Goal: Task Accomplishment & Management: Manage account settings

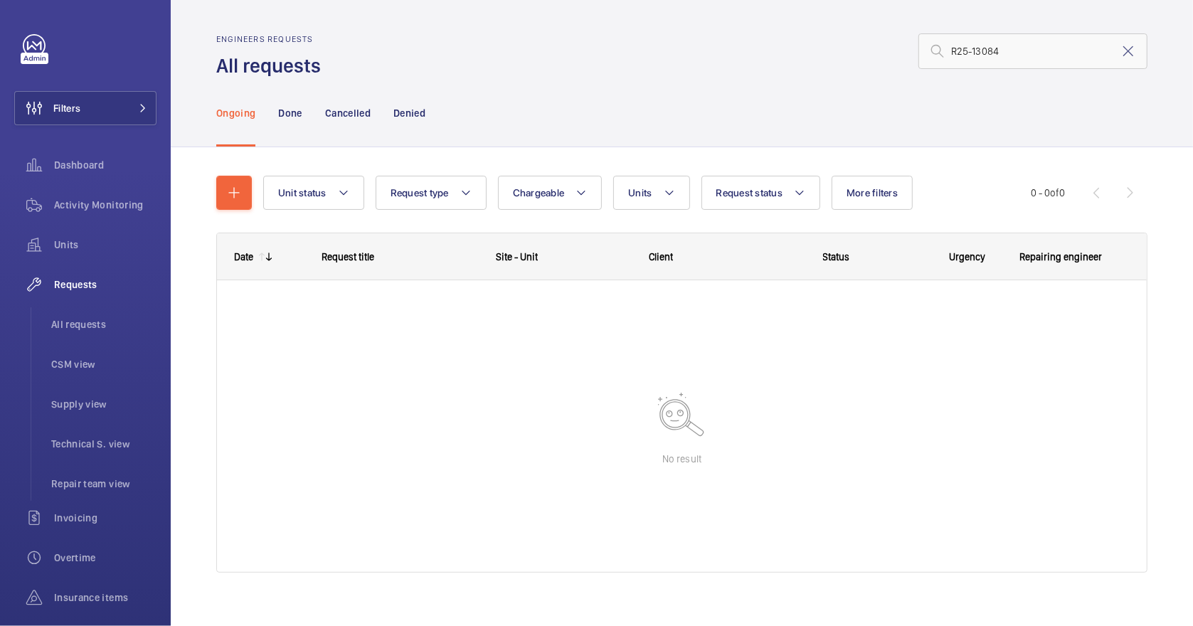
click at [679, 43] on div "R25-13084" at bounding box center [738, 51] width 818 height 34
click at [1120, 52] on mat-icon at bounding box center [1128, 51] width 17 height 17
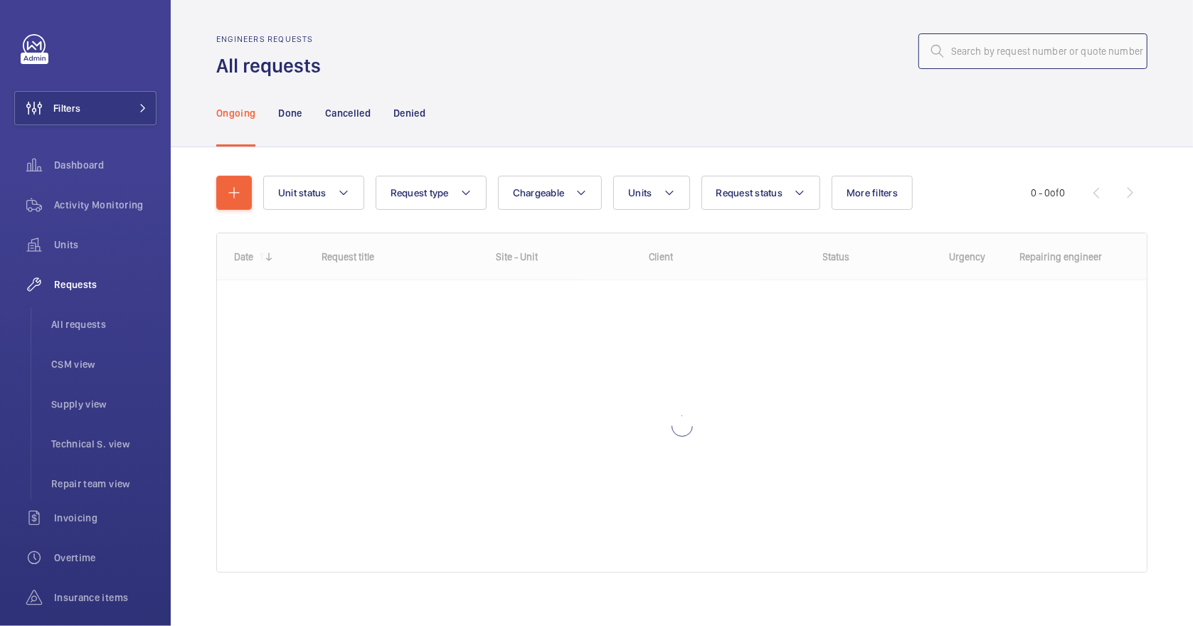
click at [968, 56] on input "text" at bounding box center [1033, 51] width 229 height 36
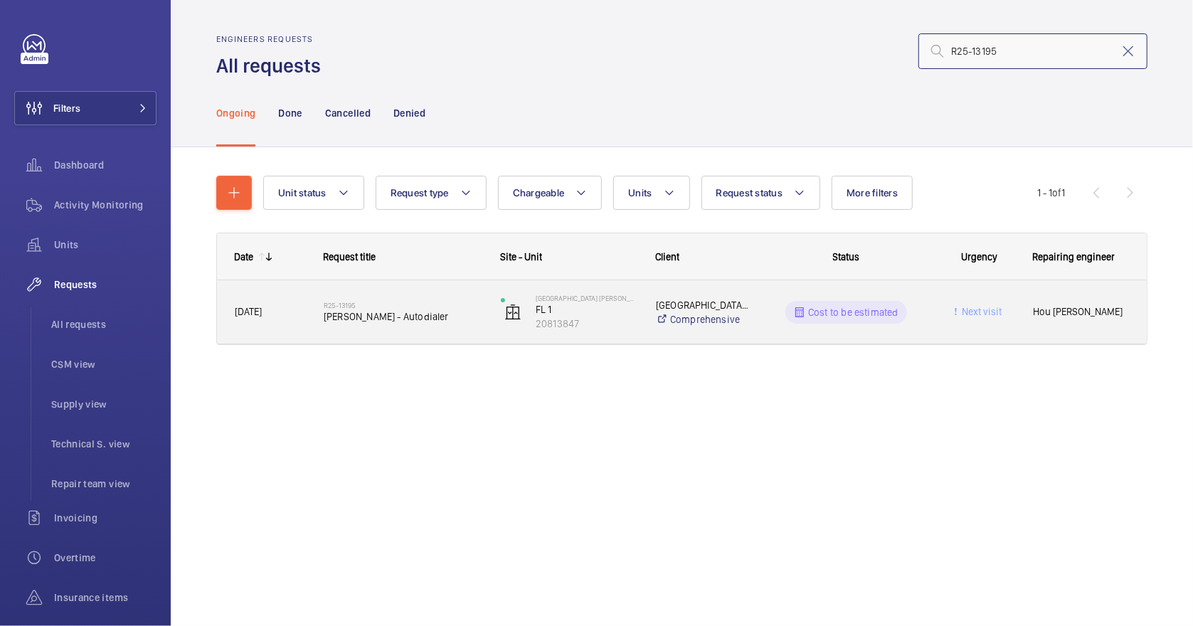
type input "R25-13195"
click at [442, 319] on span "[PERSON_NAME] - Autodialer" at bounding box center [403, 317] width 159 height 14
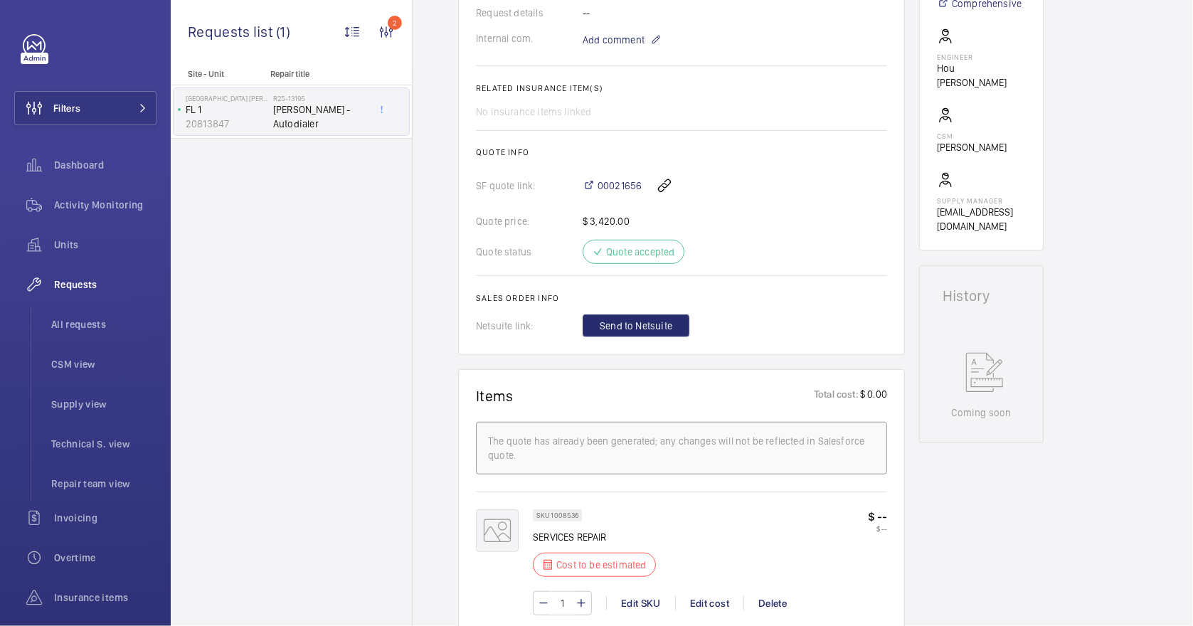
scroll to position [664, 0]
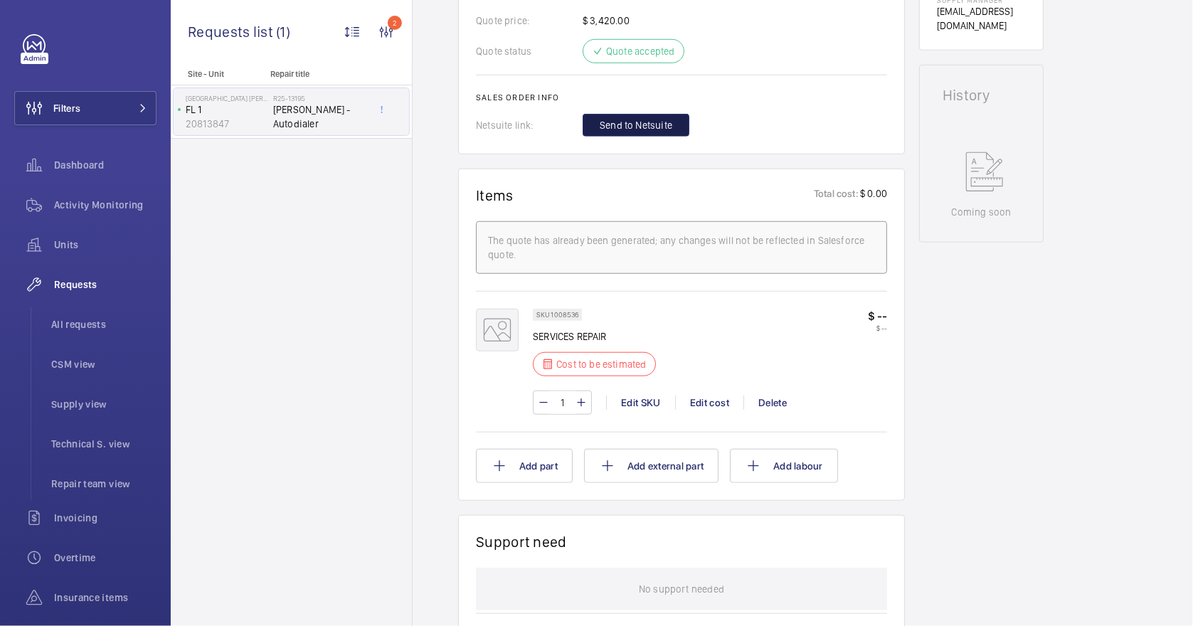
click at [635, 125] on span "Send to Netsuite" at bounding box center [636, 125] width 73 height 14
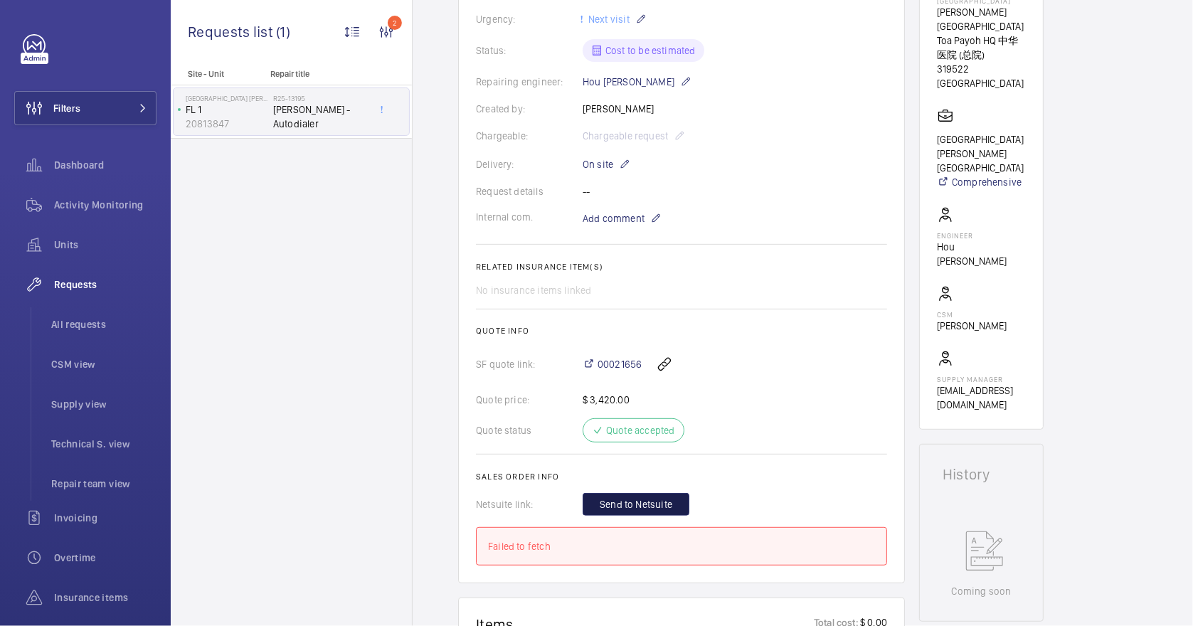
click at [645, 510] on span "Send to Netsuite" at bounding box center [636, 504] width 73 height 14
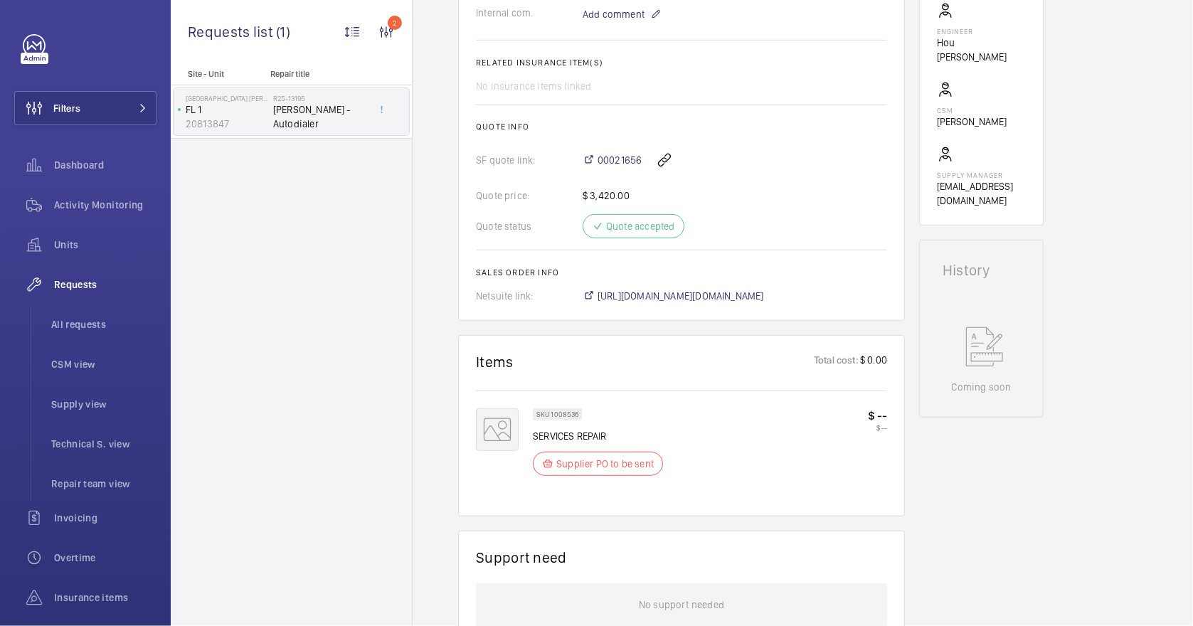
scroll to position [502, 0]
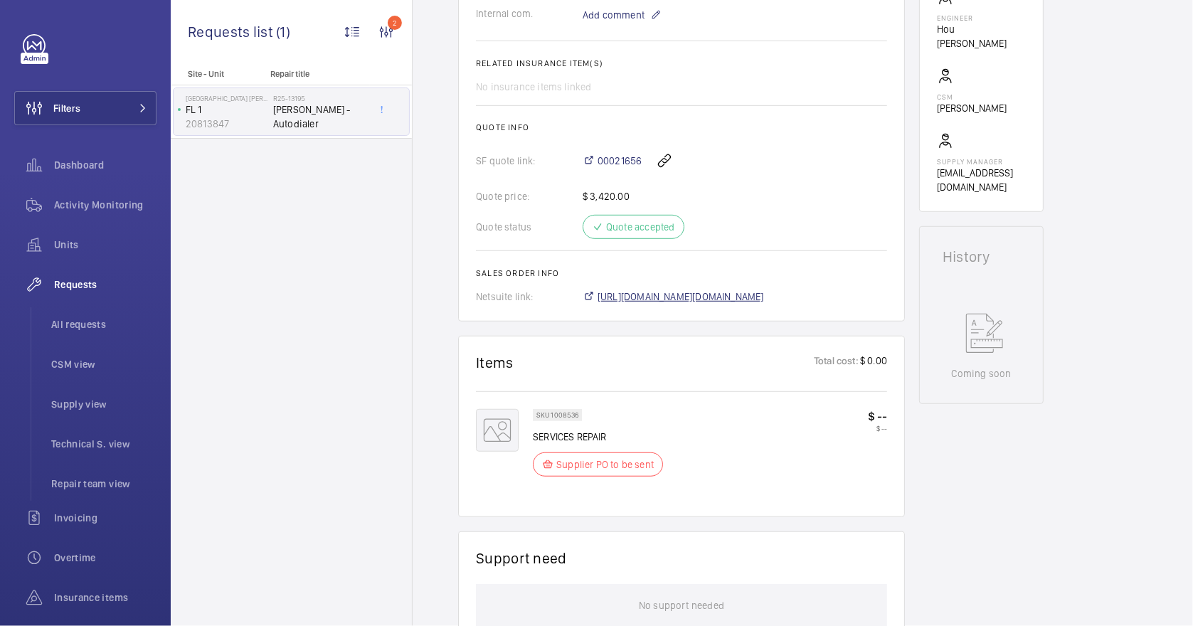
click at [764, 298] on span "[URL][DOMAIN_NAME][DOMAIN_NAME]" at bounding box center [681, 297] width 167 height 14
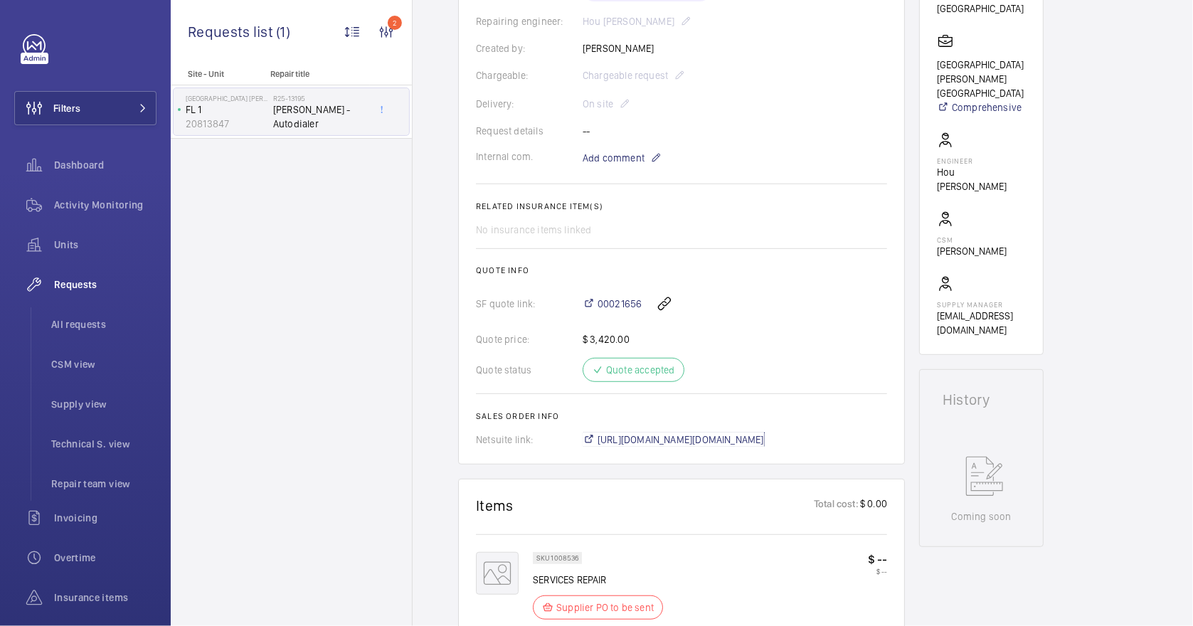
scroll to position [313, 0]
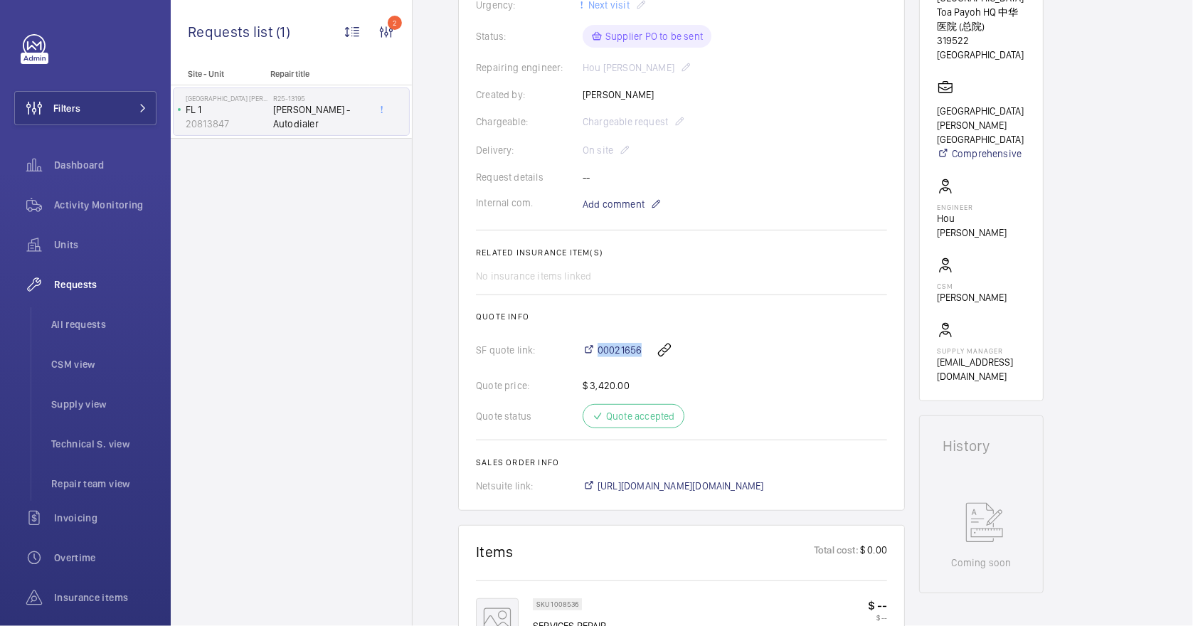
drag, startPoint x: 594, startPoint y: 329, endPoint x: 640, endPoint y: 337, distance: 46.3
click at [640, 337] on wm-front-card-body "The repair request for a device issue at [PERSON_NAME] was created on [DATE]. A…" at bounding box center [681, 185] width 411 height 615
drag, startPoint x: 640, startPoint y: 337, endPoint x: 628, endPoint y: 349, distance: 16.1
copy span "00021656"
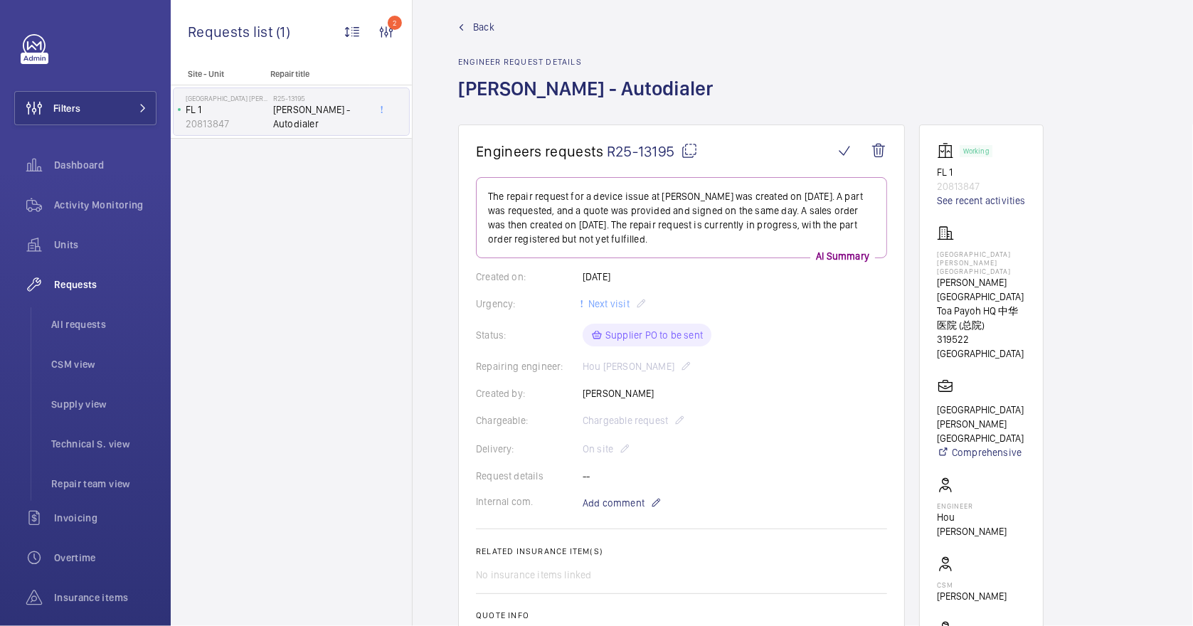
scroll to position [0, 0]
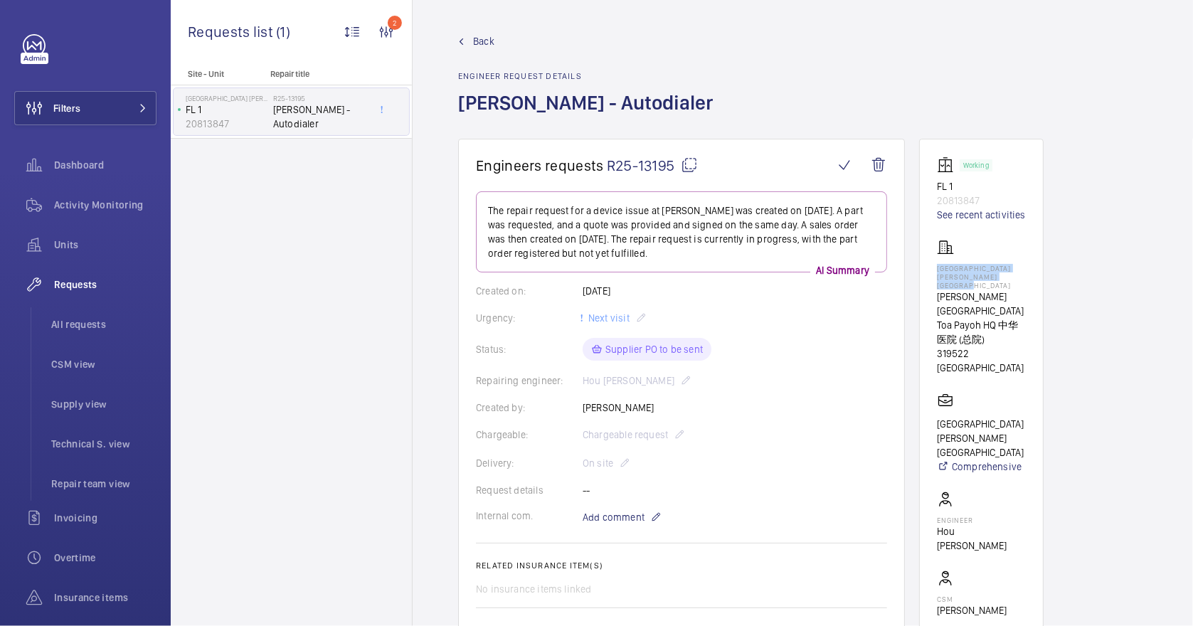
drag, startPoint x: 1018, startPoint y: 279, endPoint x: 929, endPoint y: 268, distance: 90.4
click at [929, 268] on wm-front-card "Working FL 1 20813847 See recent activities [GEOGRAPHIC_DATA] [PERSON_NAME][GEO…" at bounding box center [981, 427] width 125 height 576
drag, startPoint x: 929, startPoint y: 268, endPoint x: 946, endPoint y: 268, distance: 17.1
copy p "[GEOGRAPHIC_DATA] [PERSON_NAME][GEOGRAPHIC_DATA]"
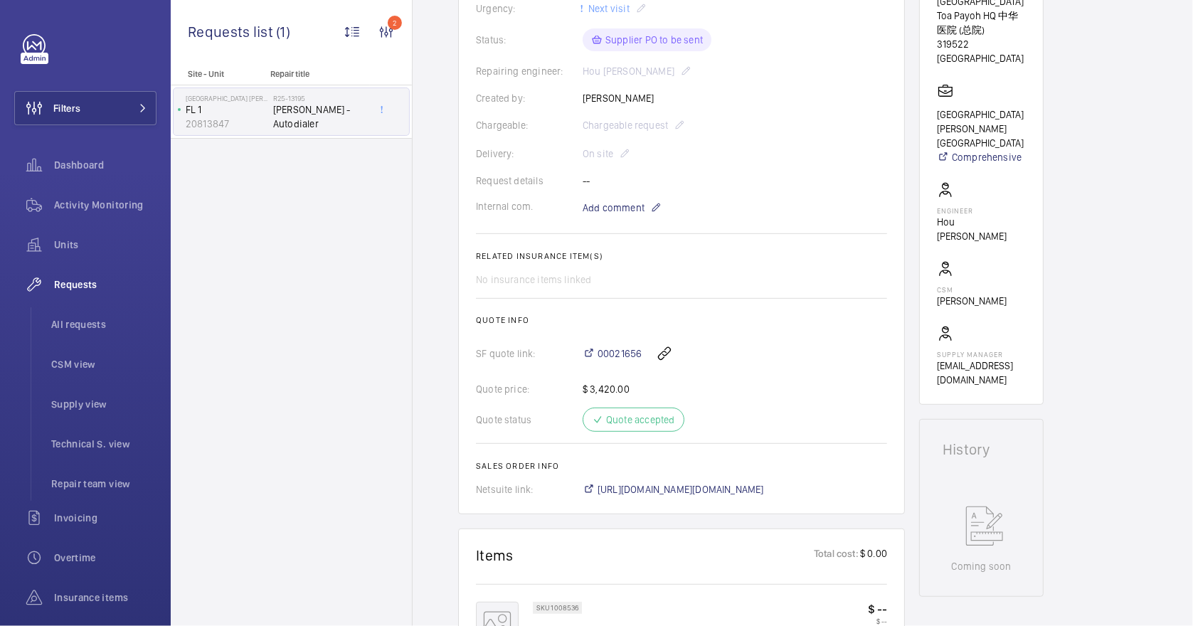
scroll to position [474, 0]
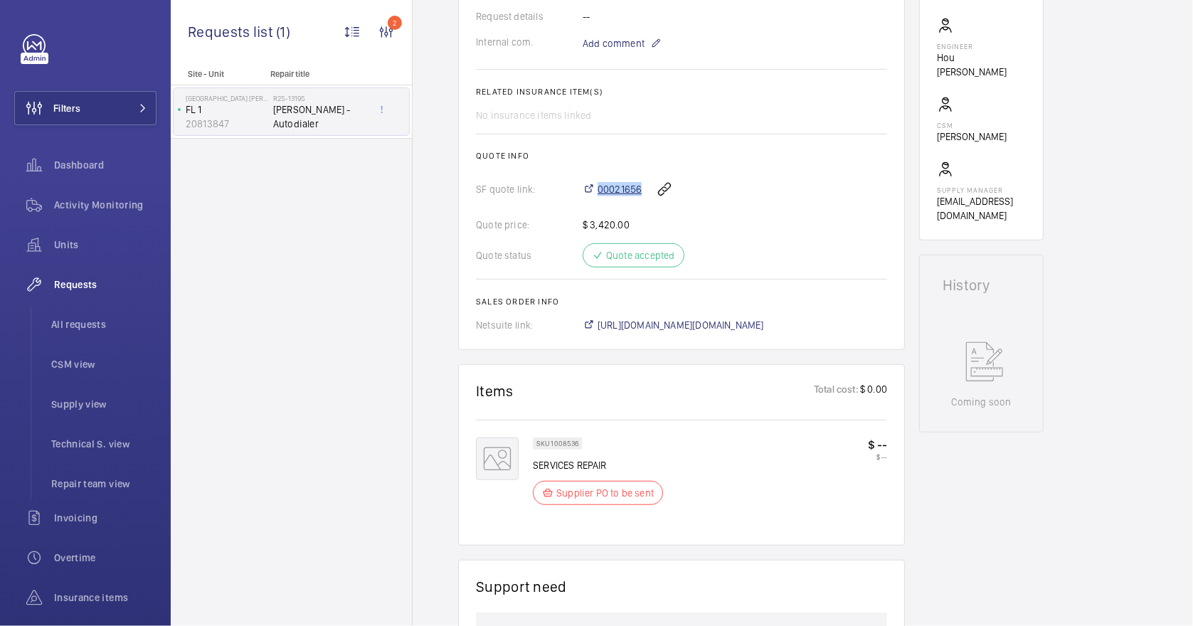
drag, startPoint x: 593, startPoint y: 179, endPoint x: 638, endPoint y: 185, distance: 45.9
click at [638, 185] on div "00021656" at bounding box center [735, 189] width 305 height 34
copy span "00021656"
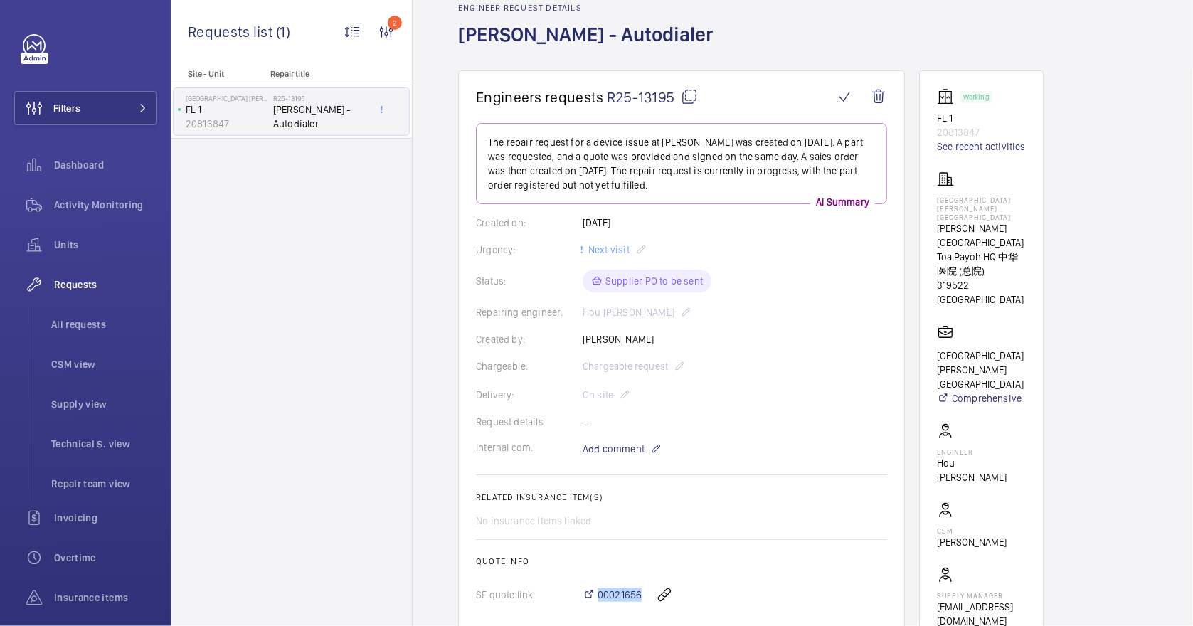
scroll to position [0, 0]
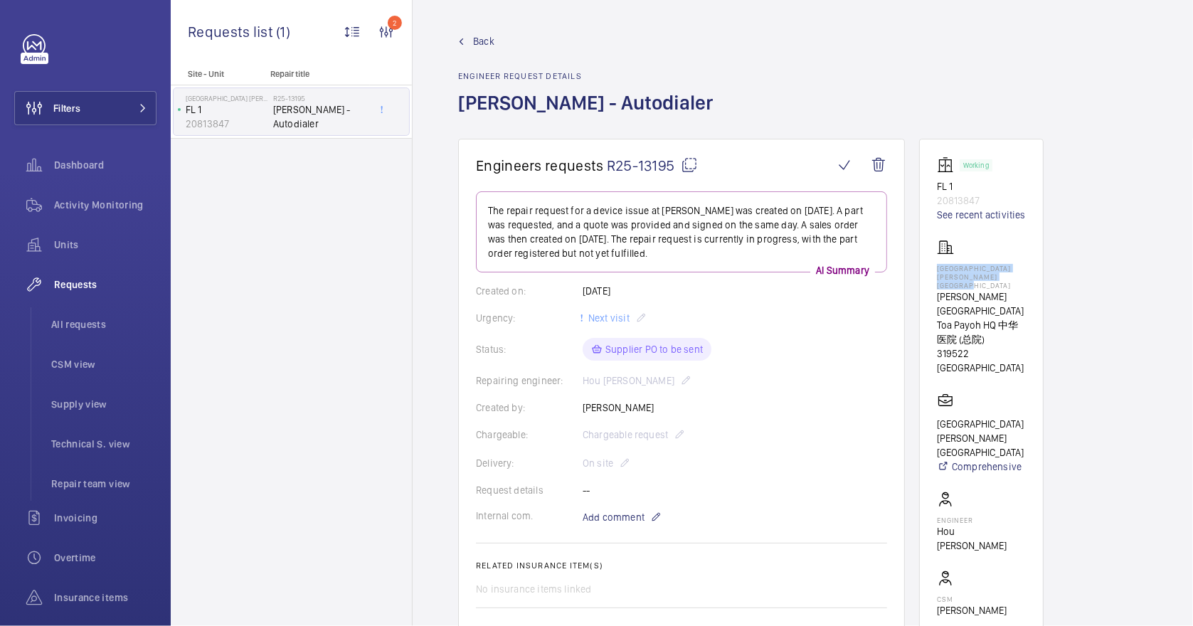
drag, startPoint x: 1025, startPoint y: 278, endPoint x: 936, endPoint y: 268, distance: 89.5
click at [936, 268] on wm-front-card "Working FL 1 20813847 See recent activities [GEOGRAPHIC_DATA] [PERSON_NAME][GEO…" at bounding box center [981, 427] width 125 height 576
drag, startPoint x: 936, startPoint y: 268, endPoint x: 950, endPoint y: 272, distance: 14.7
copy p "[GEOGRAPHIC_DATA] [PERSON_NAME][GEOGRAPHIC_DATA]"
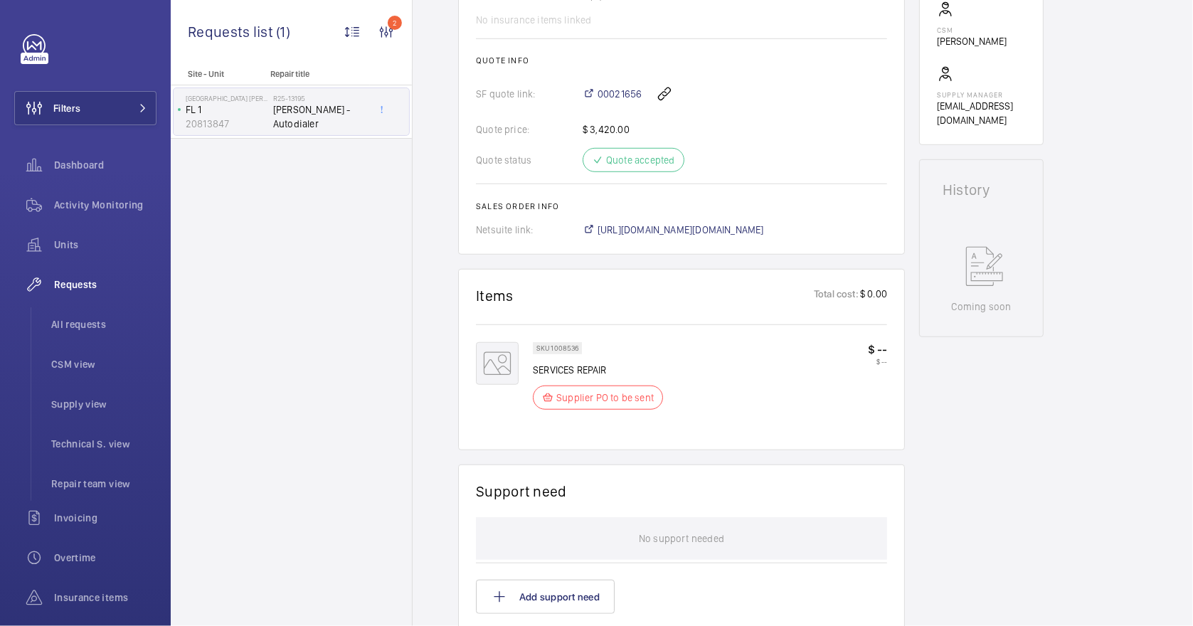
scroll to position [966, 0]
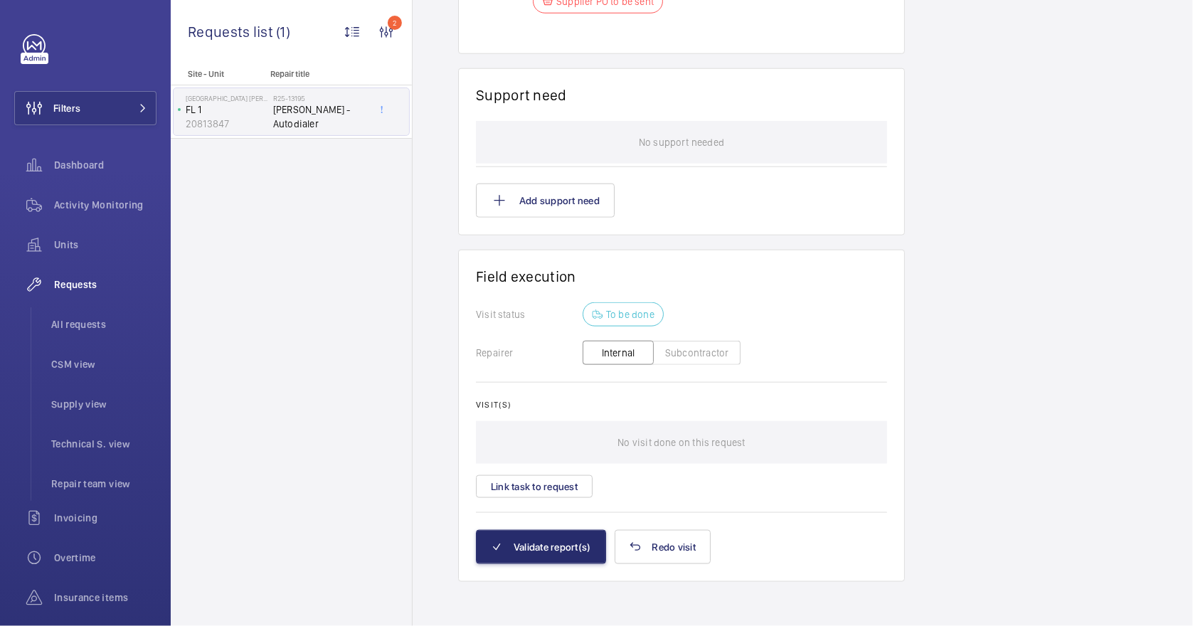
click at [697, 352] on button "Subcontractor" at bounding box center [697, 353] width 88 height 24
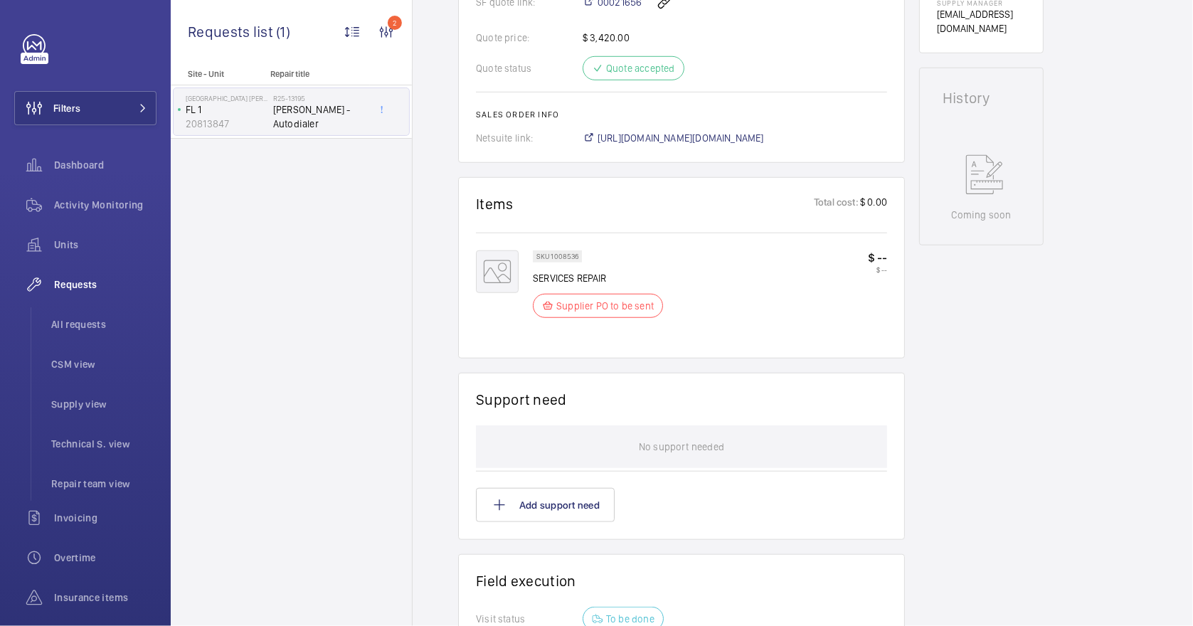
scroll to position [977, 0]
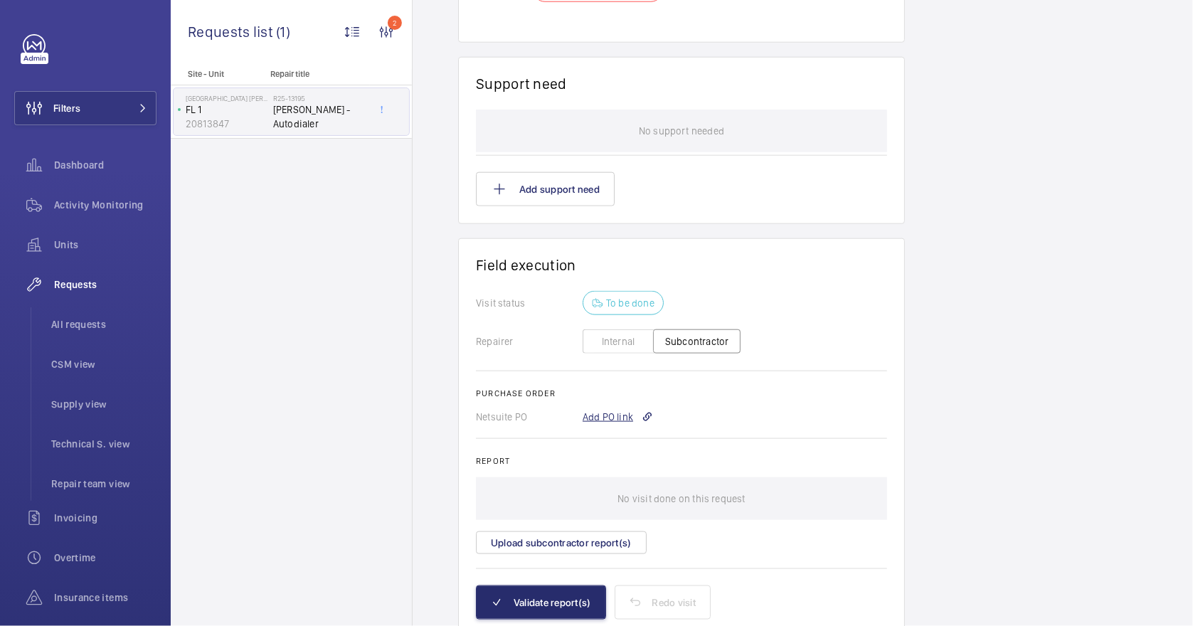
click at [598, 410] on div "Add PO link" at bounding box center [618, 417] width 70 height 14
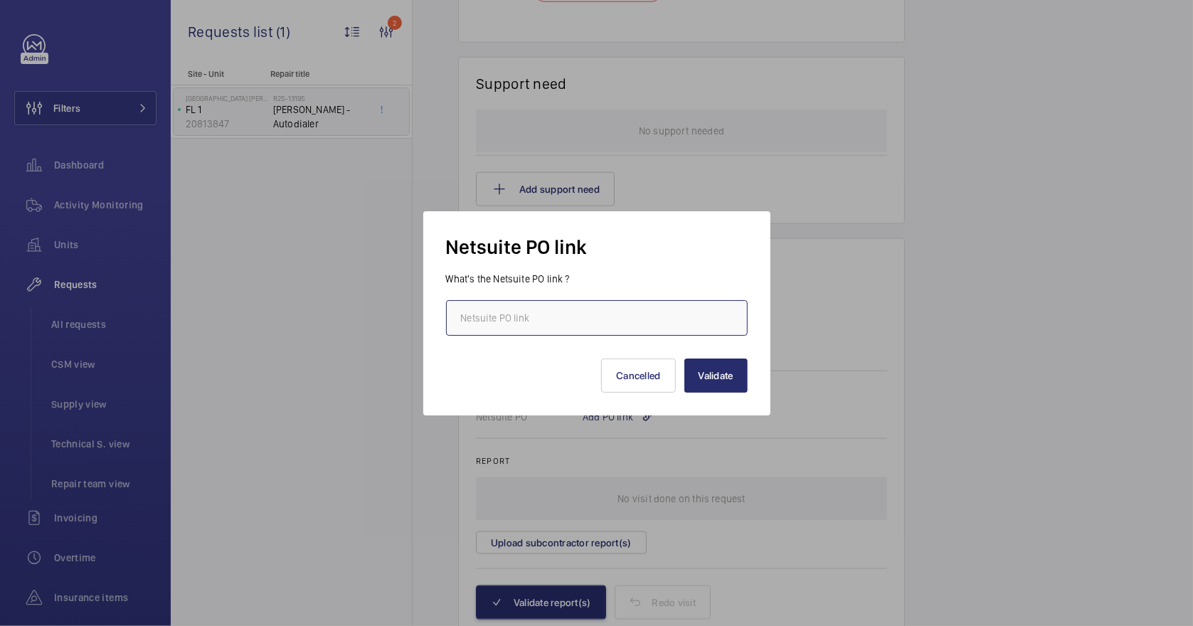
click at [545, 322] on input "text" at bounding box center [597, 318] width 302 height 36
paste input "[URL][DOMAIN_NAME][DOMAIN_NAME]"
type input "[URL][DOMAIN_NAME][DOMAIN_NAME]"
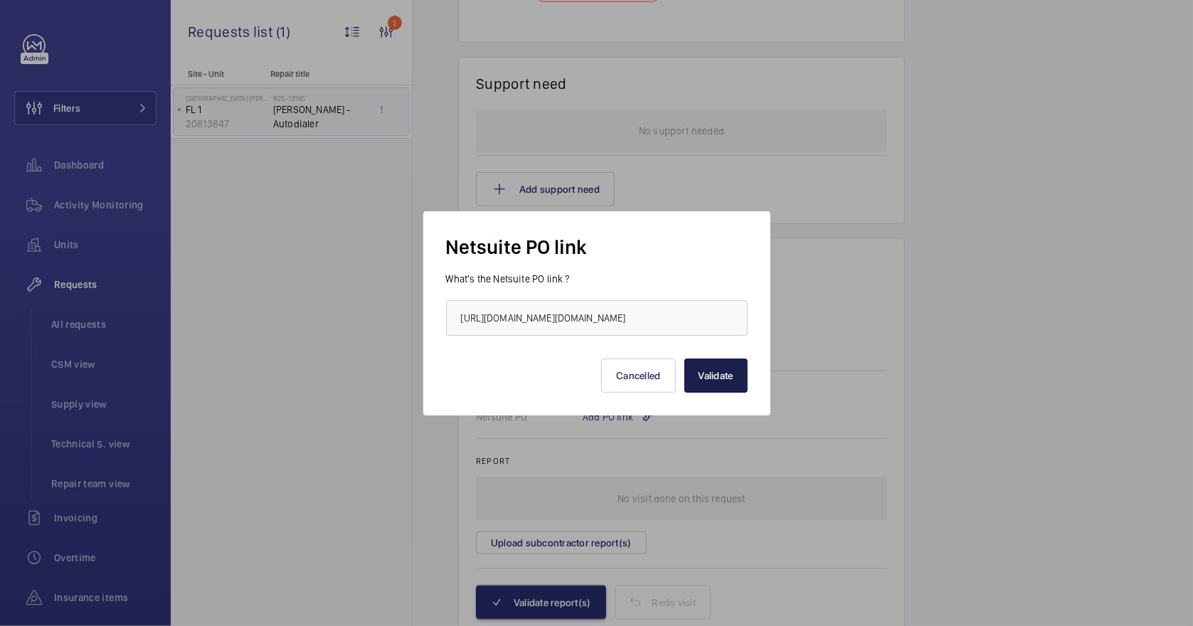
click at [710, 390] on button "Validate" at bounding box center [716, 376] width 63 height 34
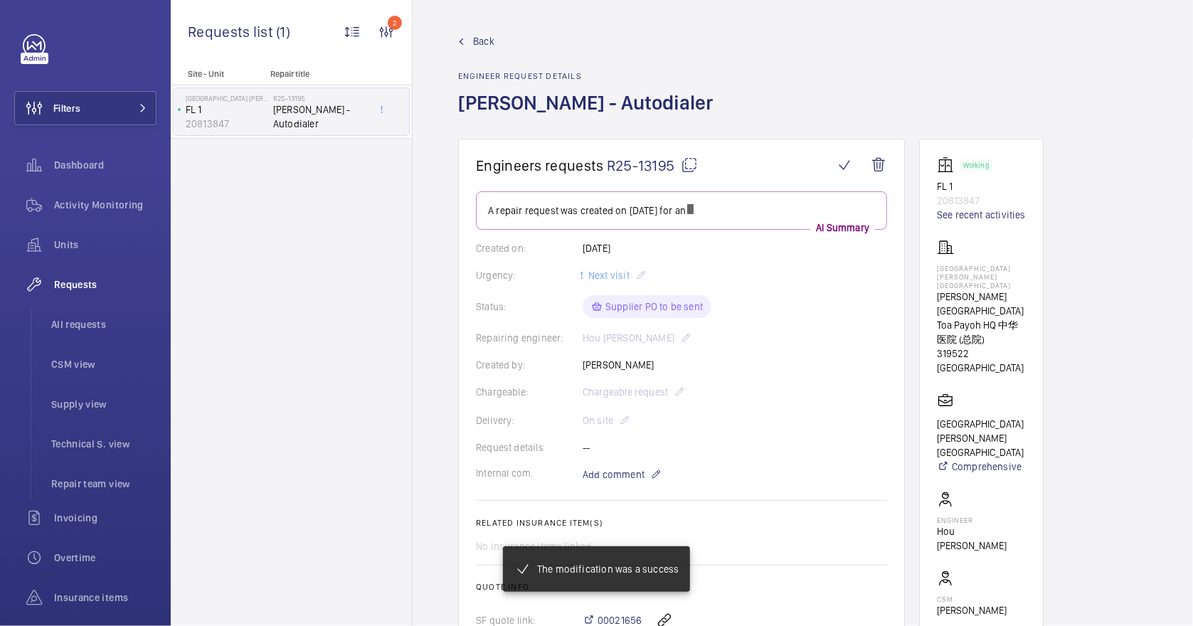
scroll to position [298, 0]
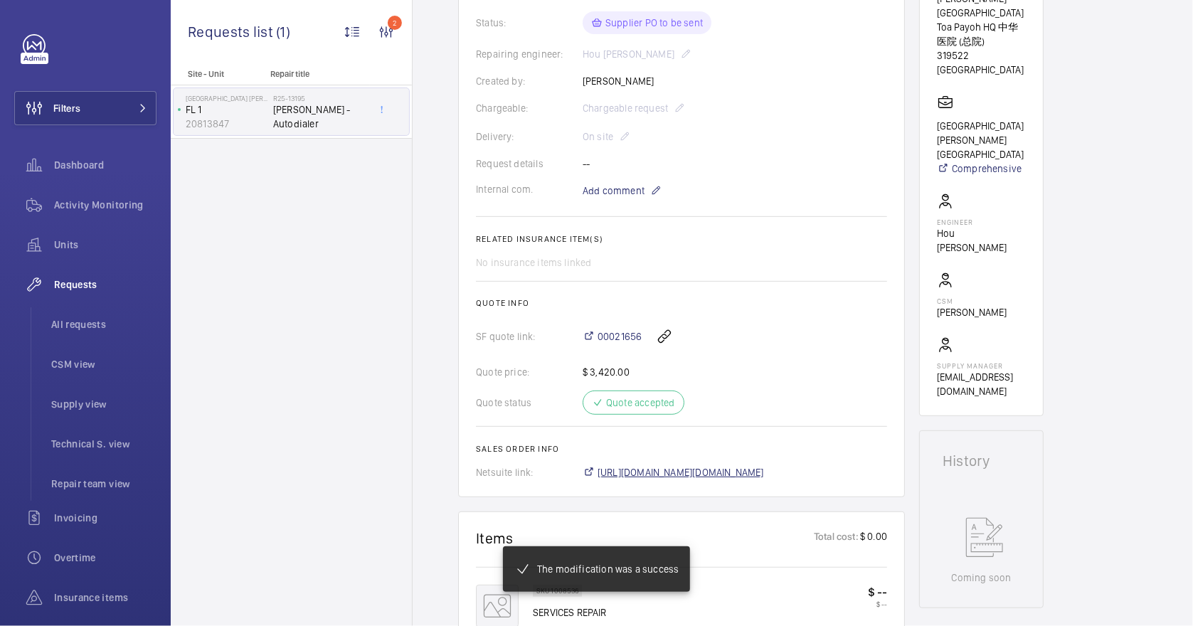
click at [759, 473] on span "[URL][DOMAIN_NAME][DOMAIN_NAME]" at bounding box center [681, 472] width 167 height 14
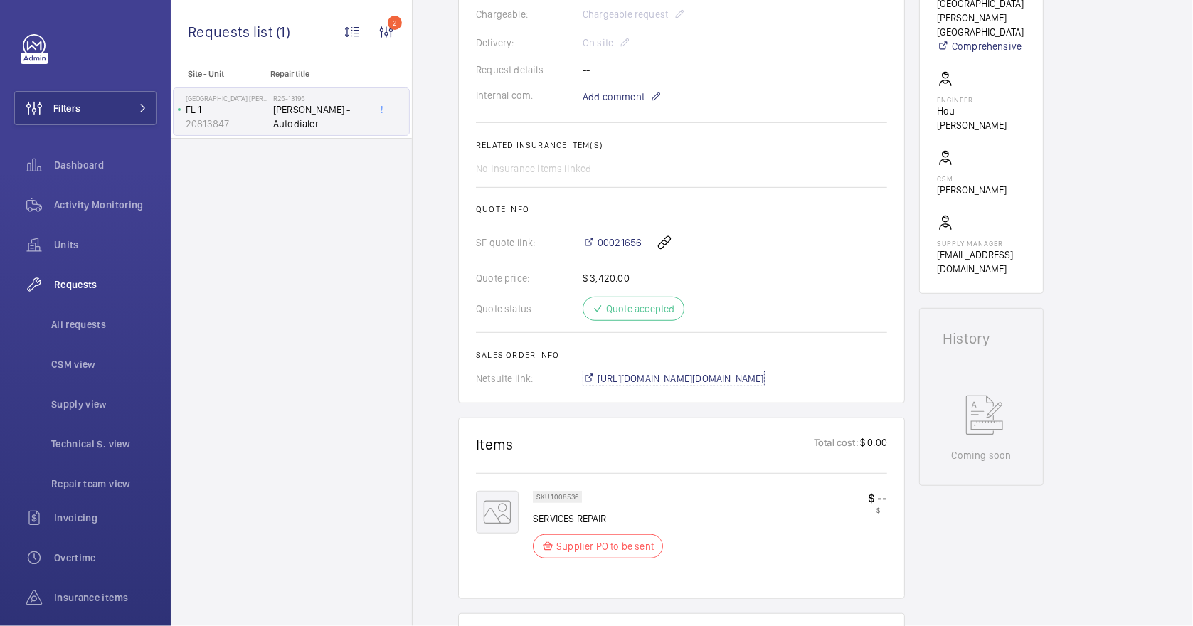
scroll to position [0, 0]
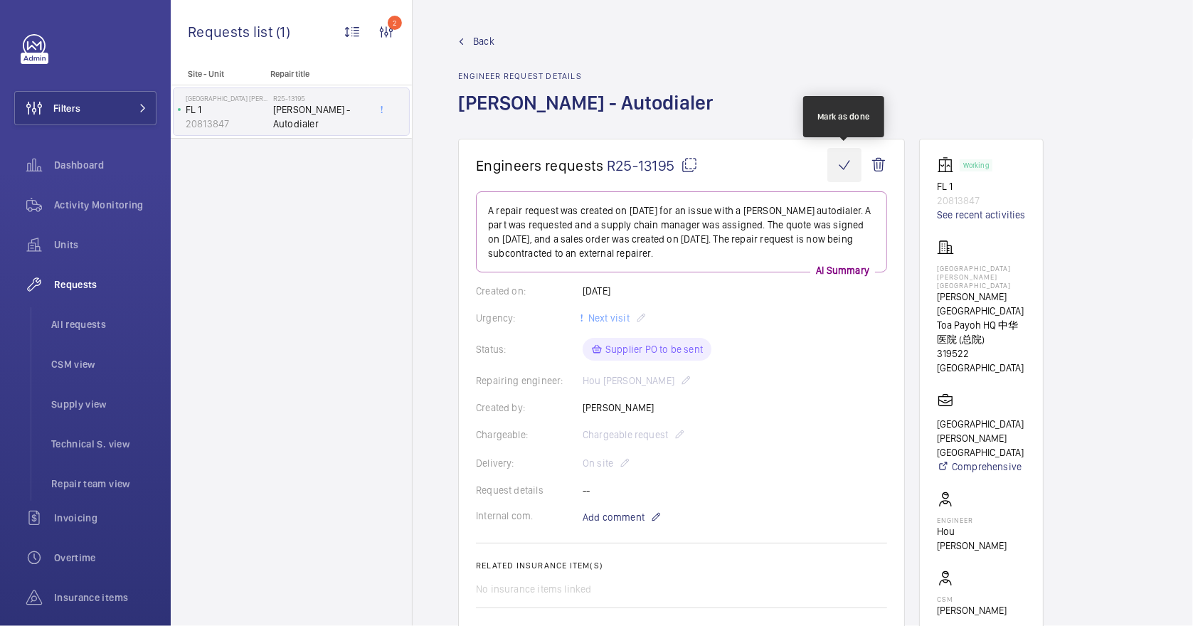
click at [845, 167] on wm-front-icon-button at bounding box center [845, 165] width 34 height 34
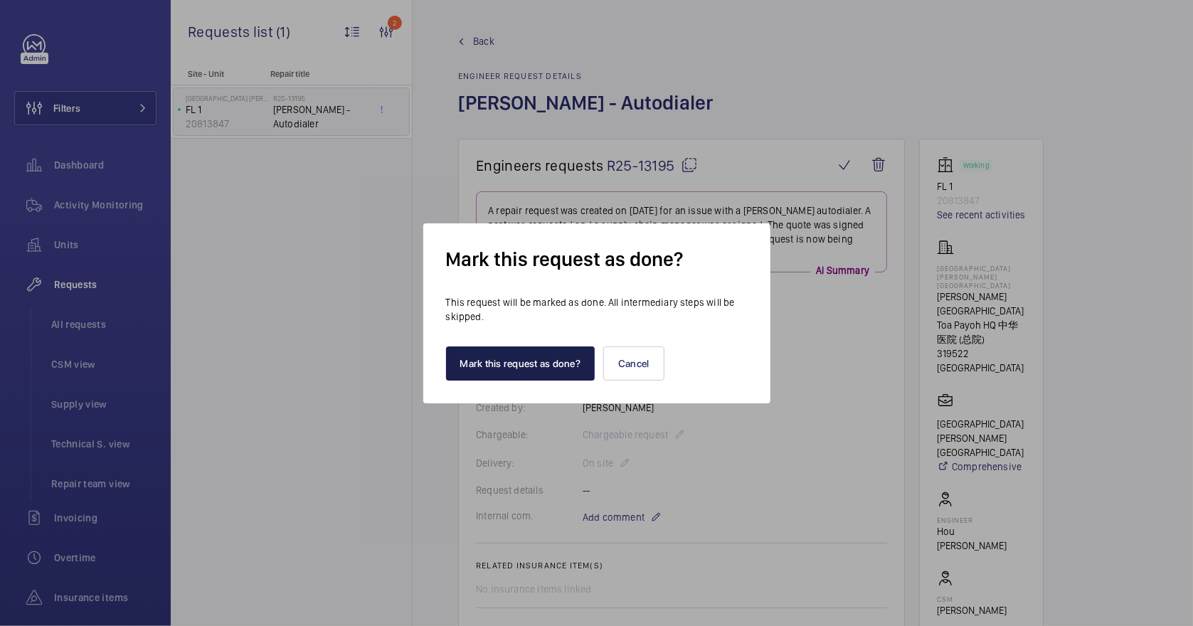
click at [564, 353] on button "Mark this request as done?" at bounding box center [520, 364] width 149 height 34
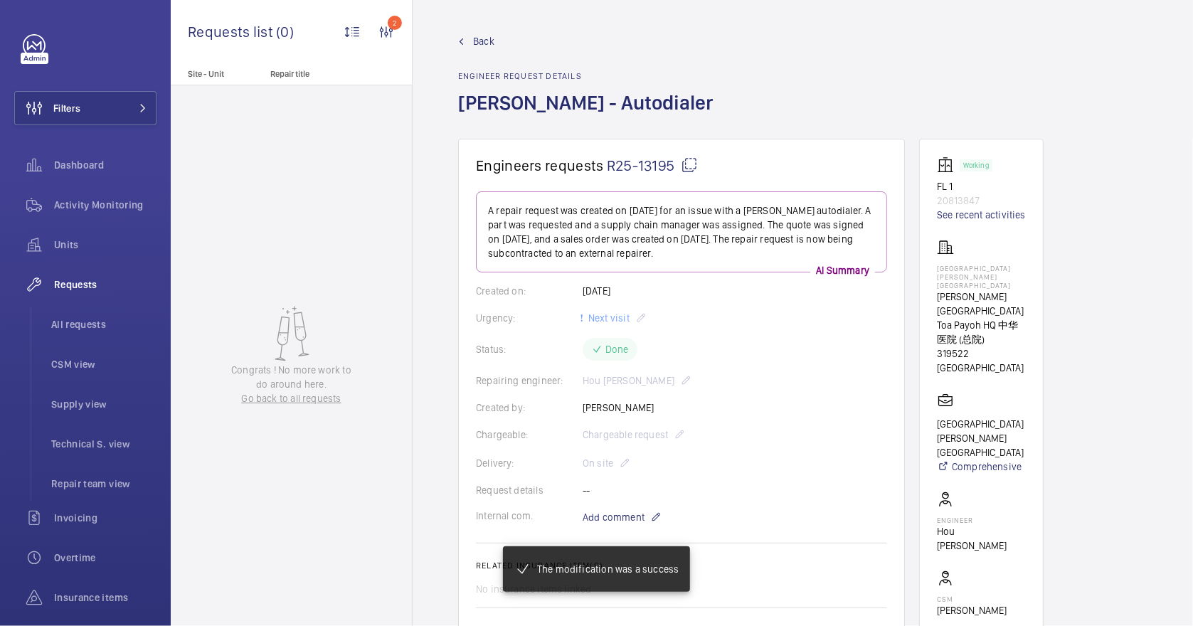
click at [476, 41] on span "Back" at bounding box center [483, 41] width 21 height 14
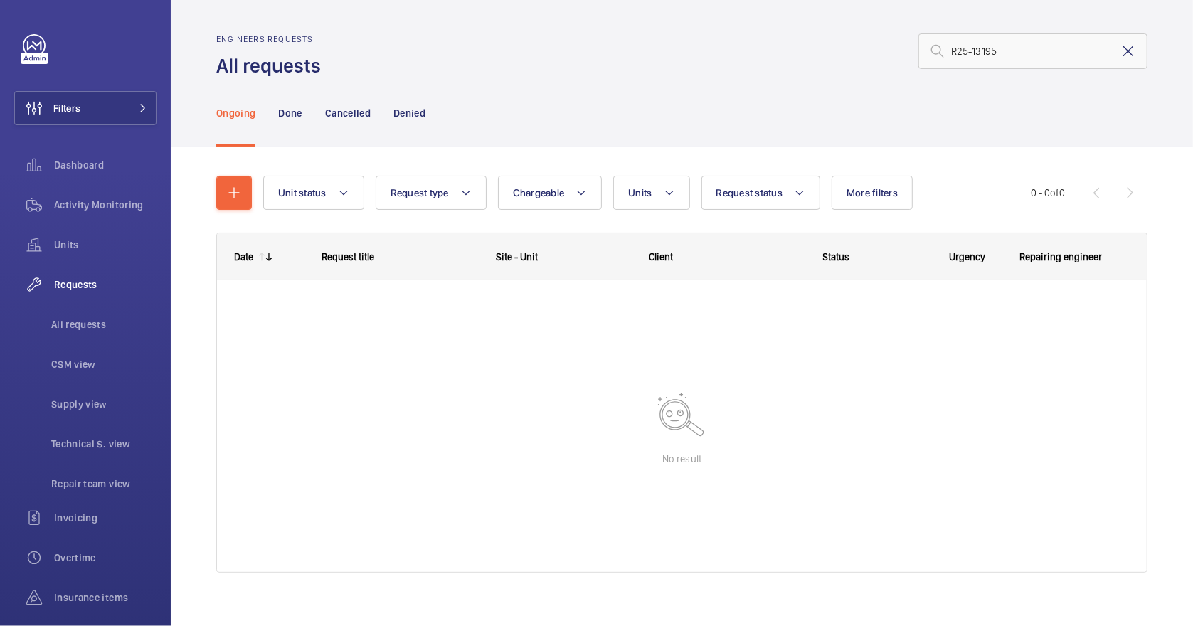
click at [1120, 49] on mat-icon at bounding box center [1128, 51] width 17 height 17
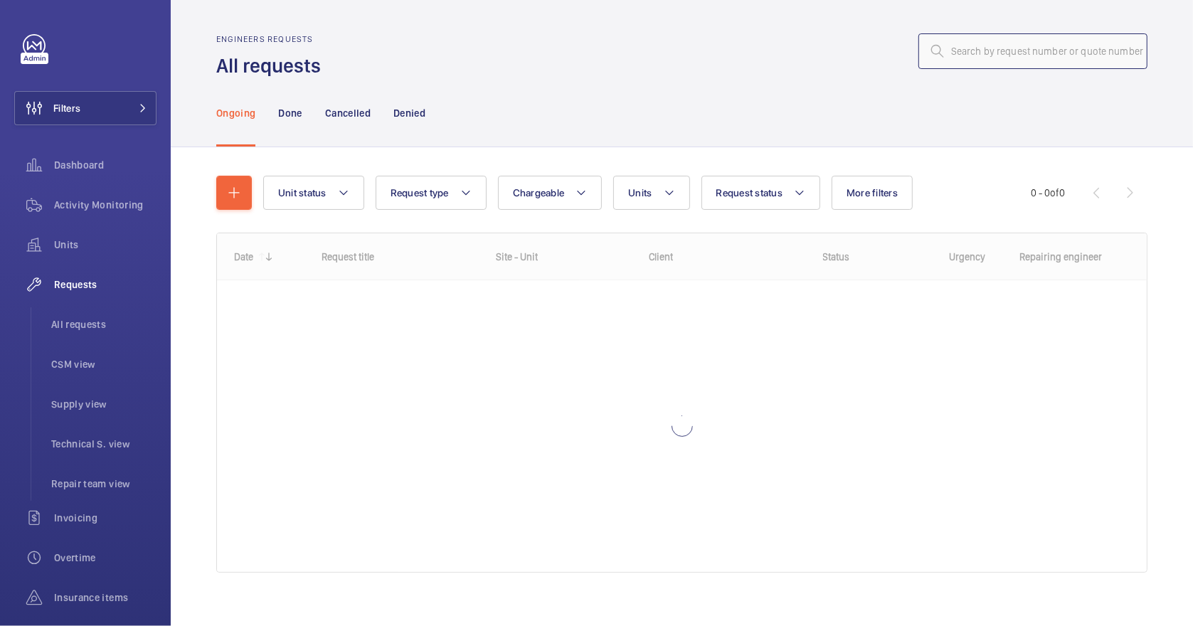
click at [969, 54] on input "text" at bounding box center [1033, 51] width 229 height 36
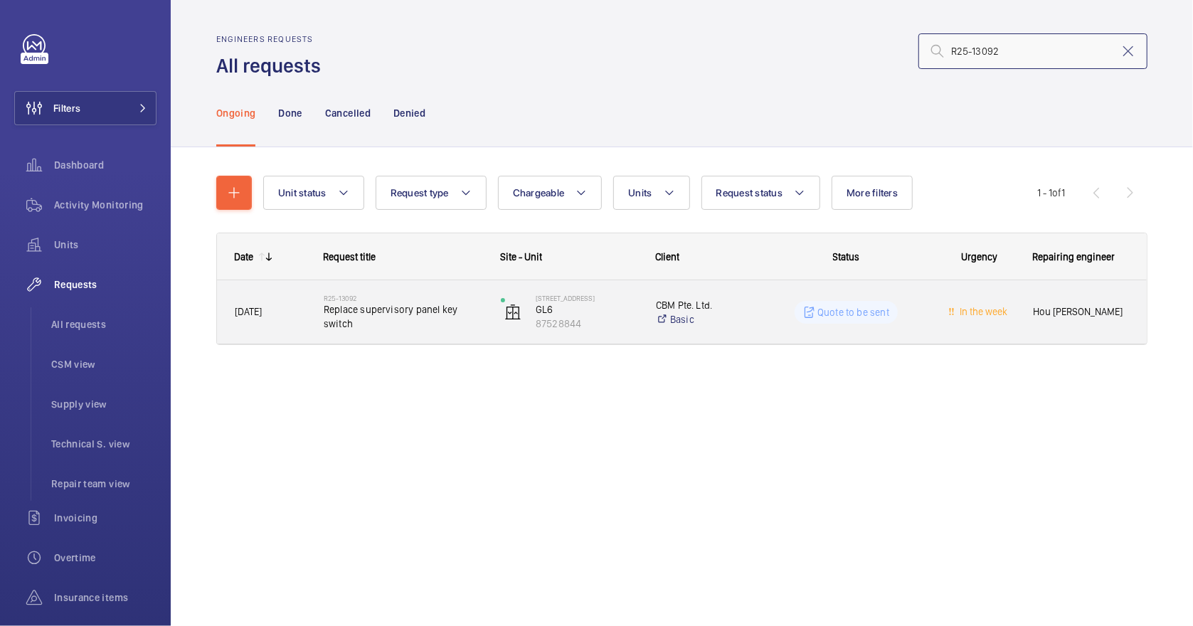
type input "R25-13092"
click at [432, 325] on span "Replace supervisory panel key switch" at bounding box center [403, 316] width 159 height 28
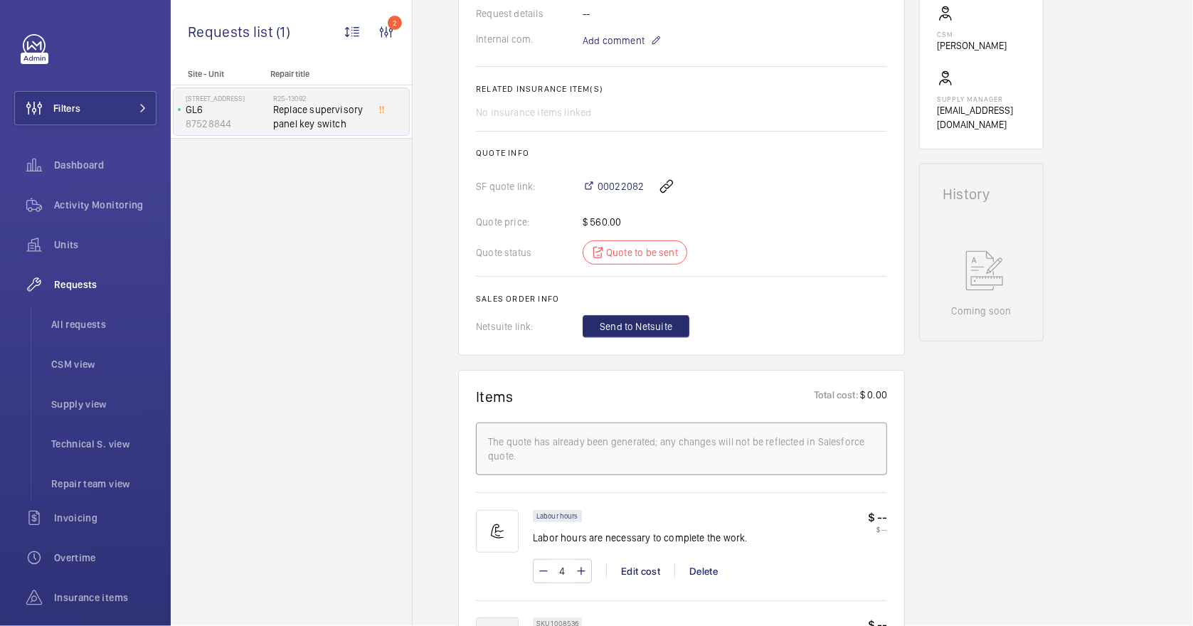
scroll to position [474, 0]
click at [653, 327] on span "Send to Netsuite" at bounding box center [636, 329] width 73 height 14
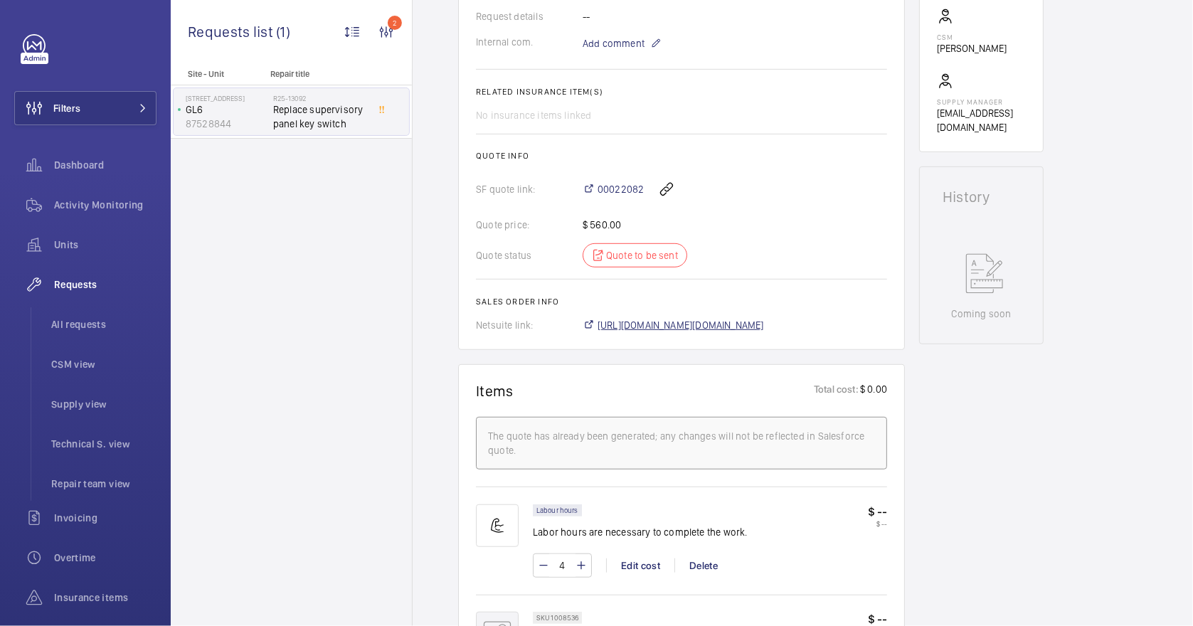
click at [764, 326] on span "[URL][DOMAIN_NAME][DOMAIN_NAME]" at bounding box center [681, 325] width 167 height 14
drag, startPoint x: 594, startPoint y: 172, endPoint x: 643, endPoint y: 179, distance: 49.6
click at [643, 179] on div "00022082" at bounding box center [735, 189] width 305 height 34
drag, startPoint x: 643, startPoint y: 179, endPoint x: 623, endPoint y: 185, distance: 21.6
copy span "00022082"
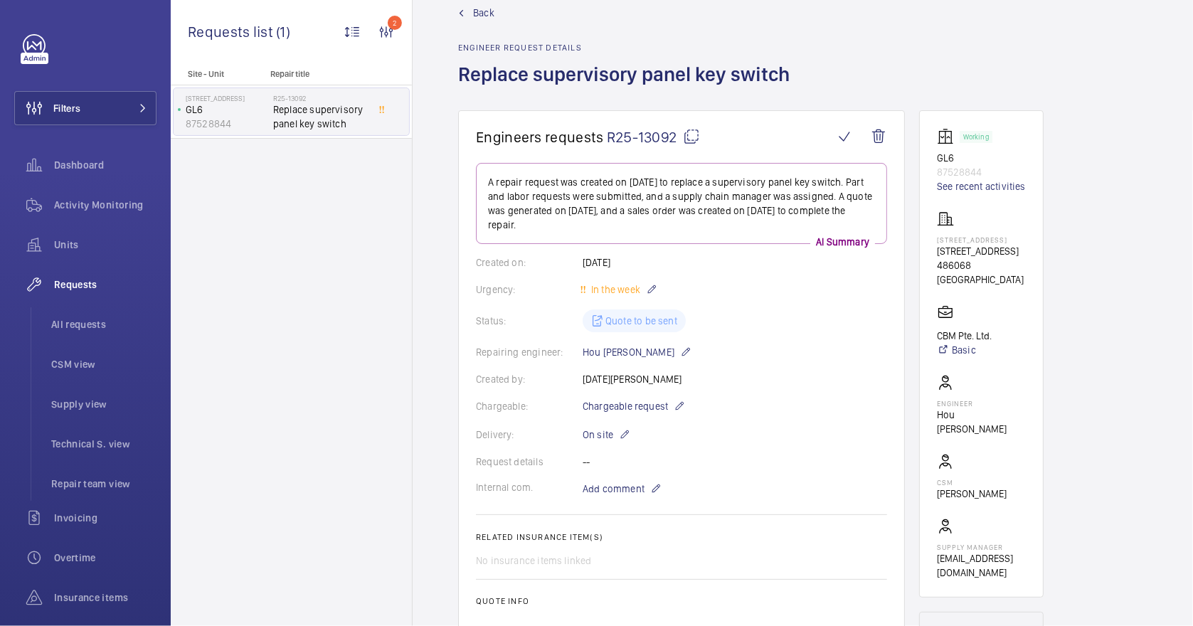
scroll to position [0, 0]
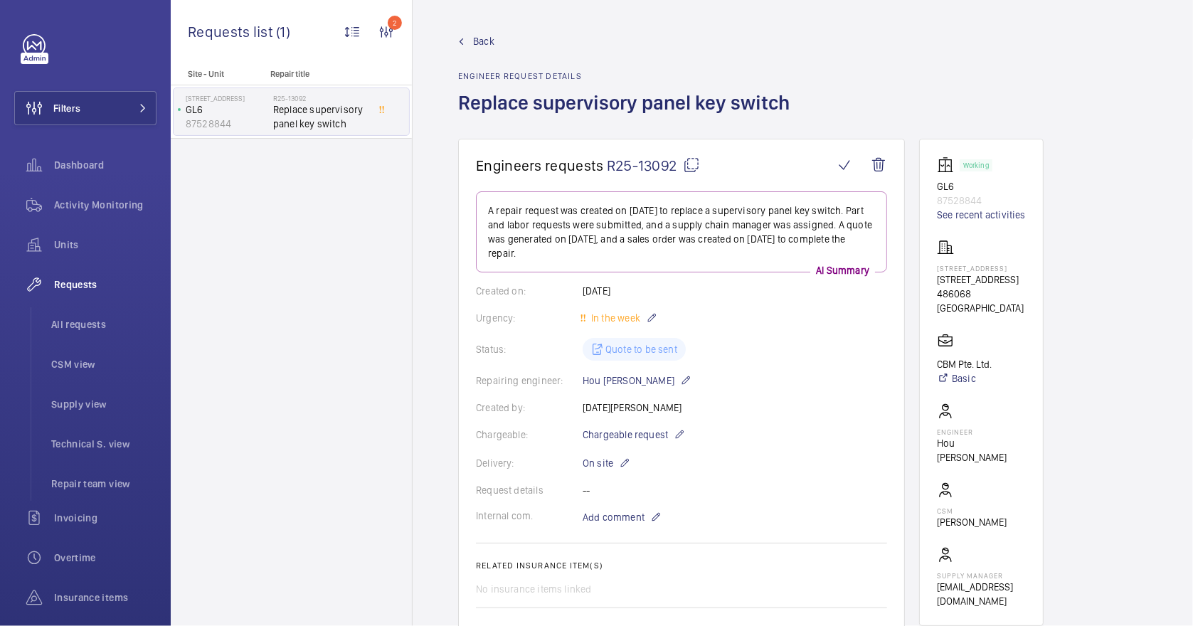
drag, startPoint x: 973, startPoint y: 280, endPoint x: 934, endPoint y: 270, distance: 39.7
click at [934, 270] on wm-front-card "Working GL6 87528844 See recent activities [STREET_ADDRESS] [STREET_ADDRESS] Pt…" at bounding box center [981, 382] width 125 height 487
drag, startPoint x: 934, startPoint y: 270, endPoint x: 948, endPoint y: 274, distance: 14.0
copy p "[STREET_ADDRESS]"
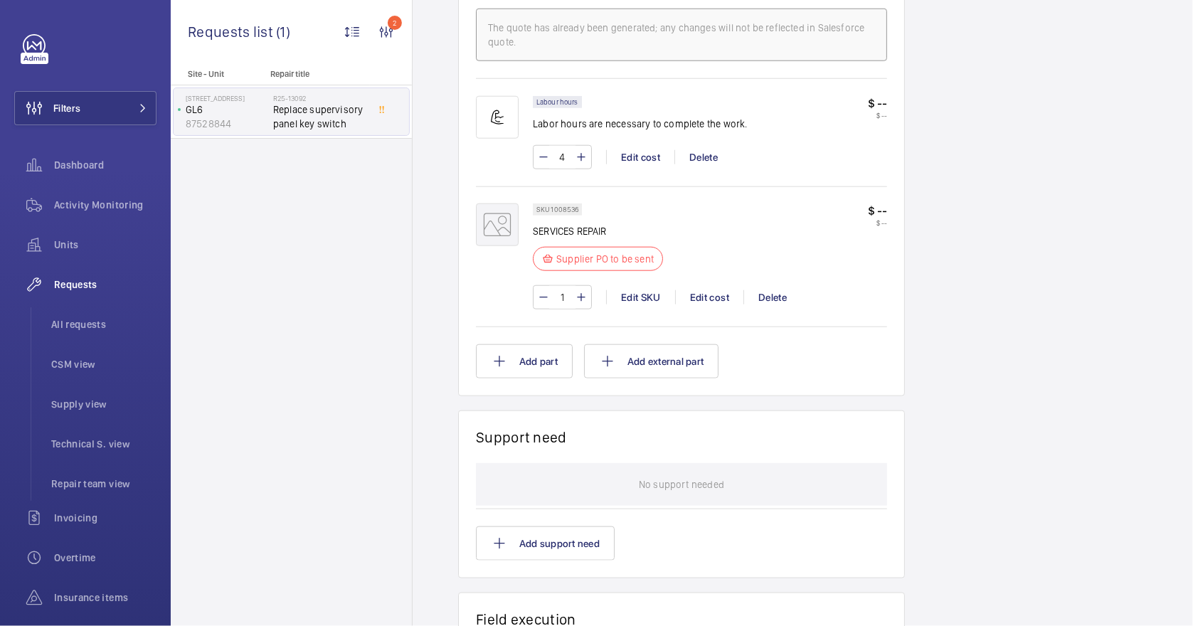
scroll to position [1139, 0]
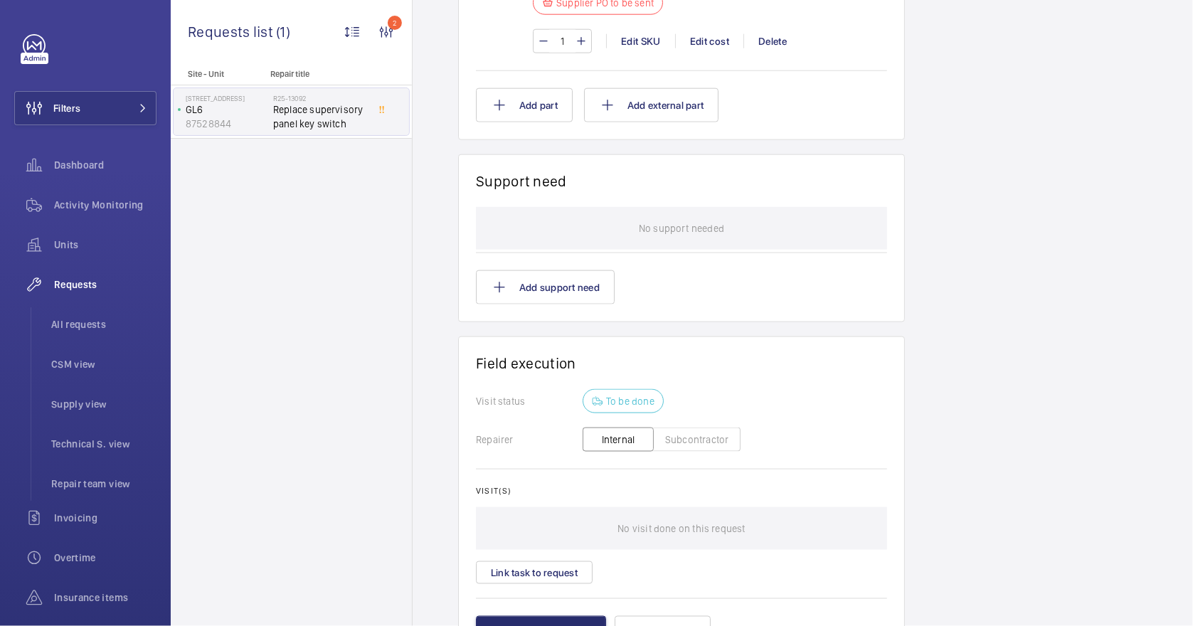
click at [685, 437] on button "Subcontractor" at bounding box center [697, 440] width 88 height 24
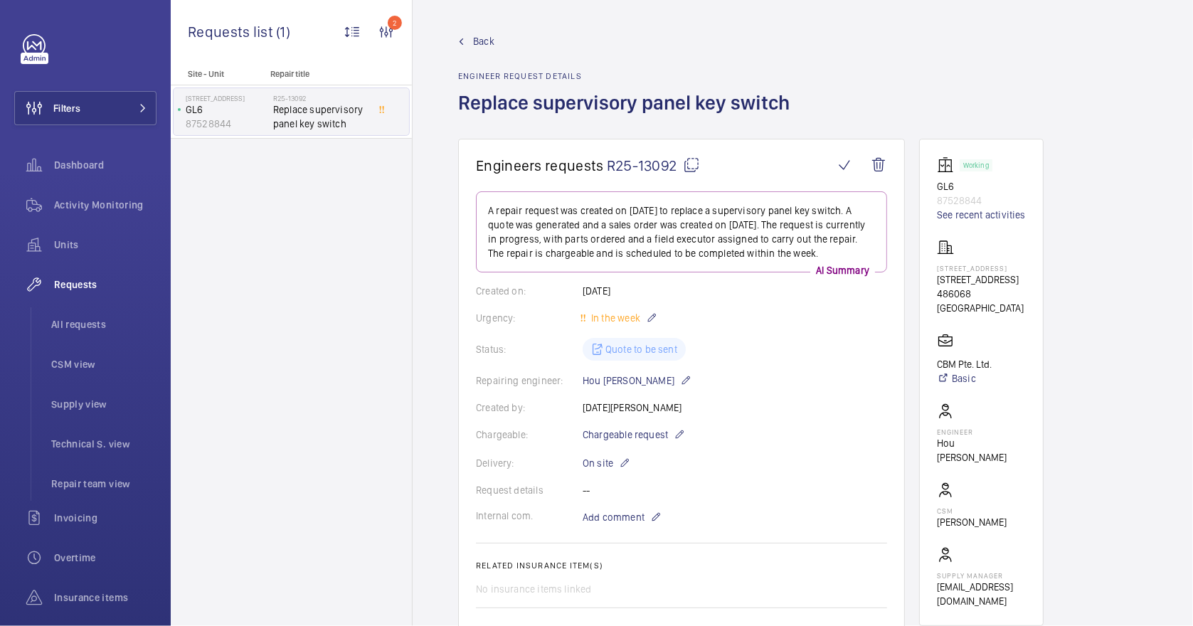
scroll to position [379, 0]
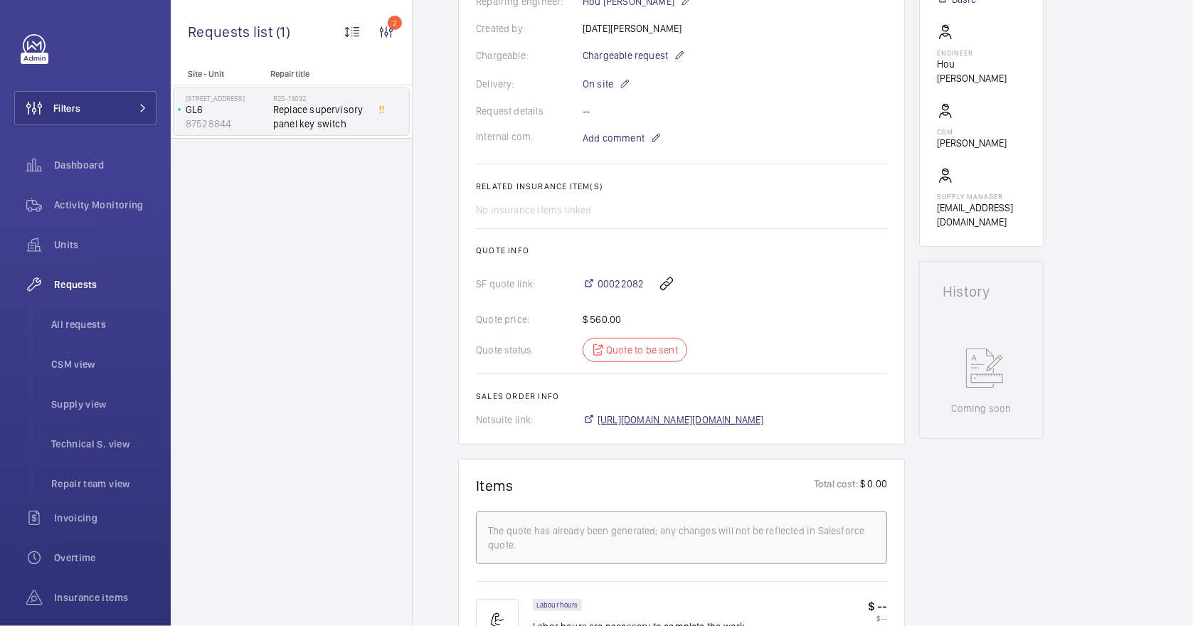
click at [761, 420] on span "[URL][DOMAIN_NAME][DOMAIN_NAME]" at bounding box center [681, 420] width 167 height 14
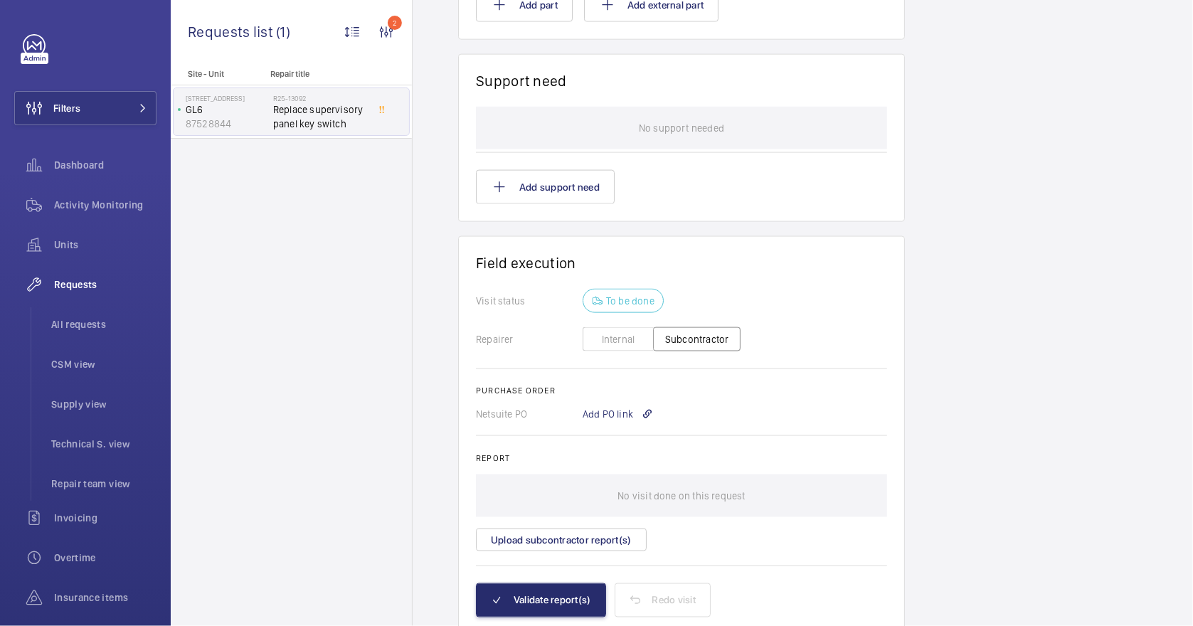
scroll to position [1292, 0]
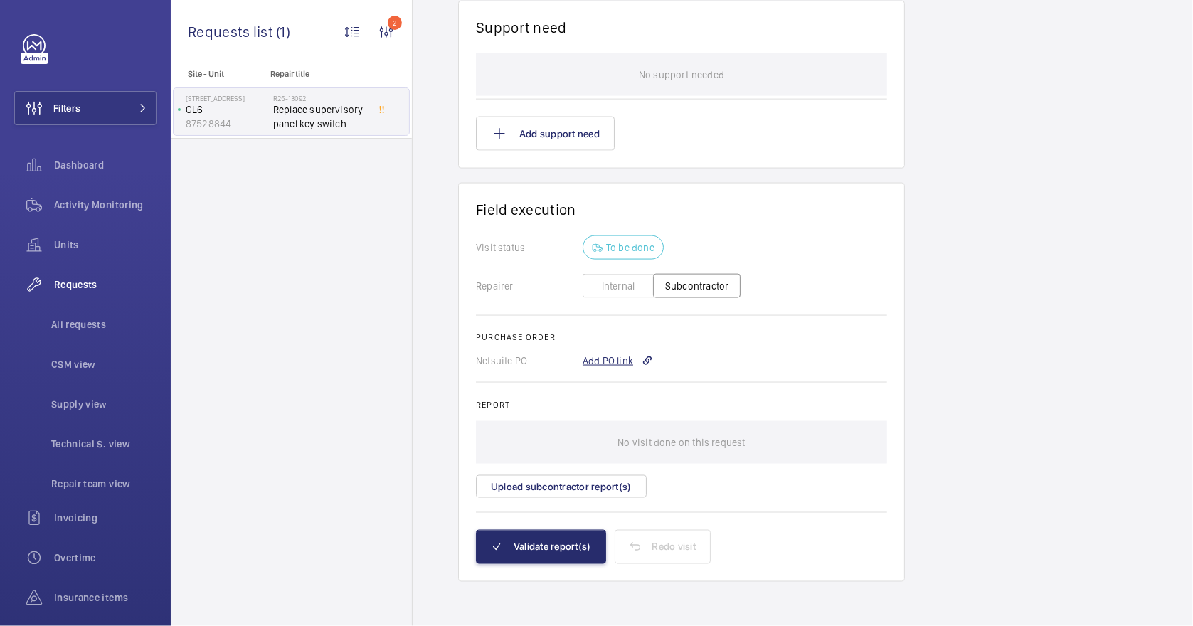
click at [614, 358] on div "Add PO link" at bounding box center [618, 361] width 70 height 14
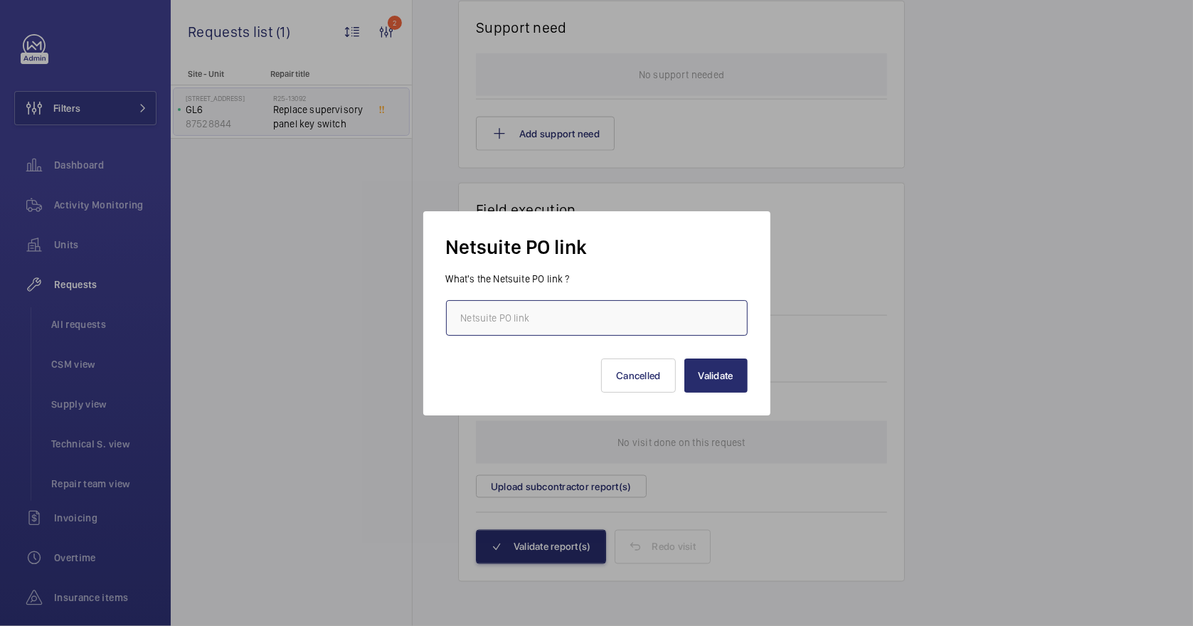
click at [565, 325] on input "text" at bounding box center [597, 318] width 302 height 36
paste input "[URL][DOMAIN_NAME][DOMAIN_NAME]"
type input "[URL][DOMAIN_NAME][DOMAIN_NAME]"
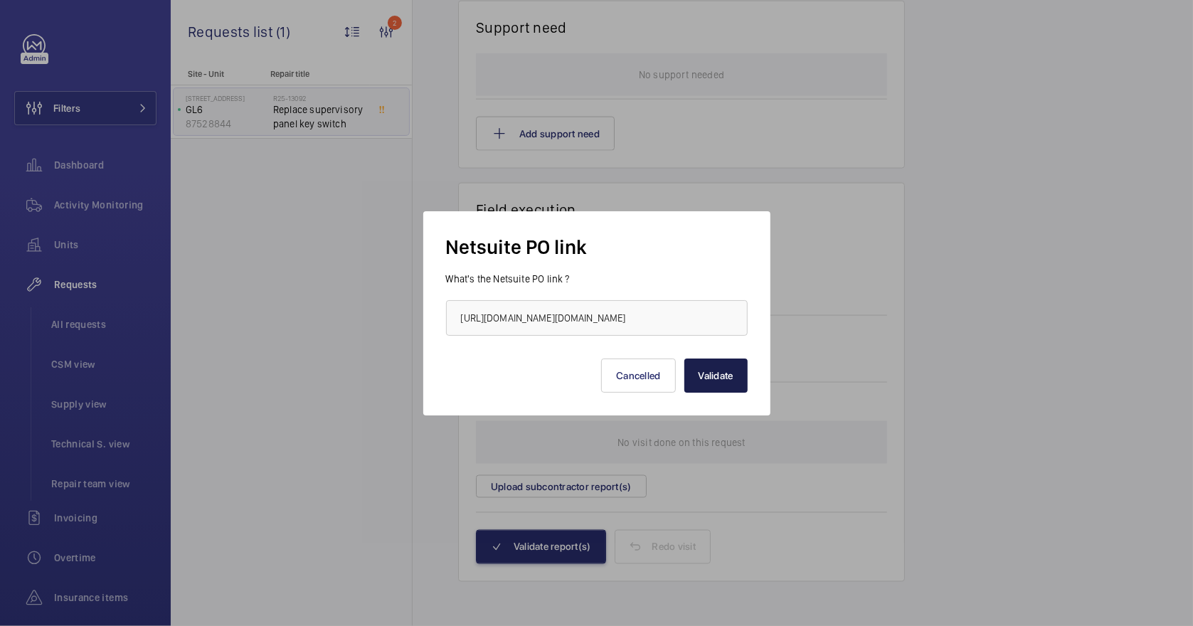
click at [719, 381] on button "Validate" at bounding box center [716, 376] width 63 height 34
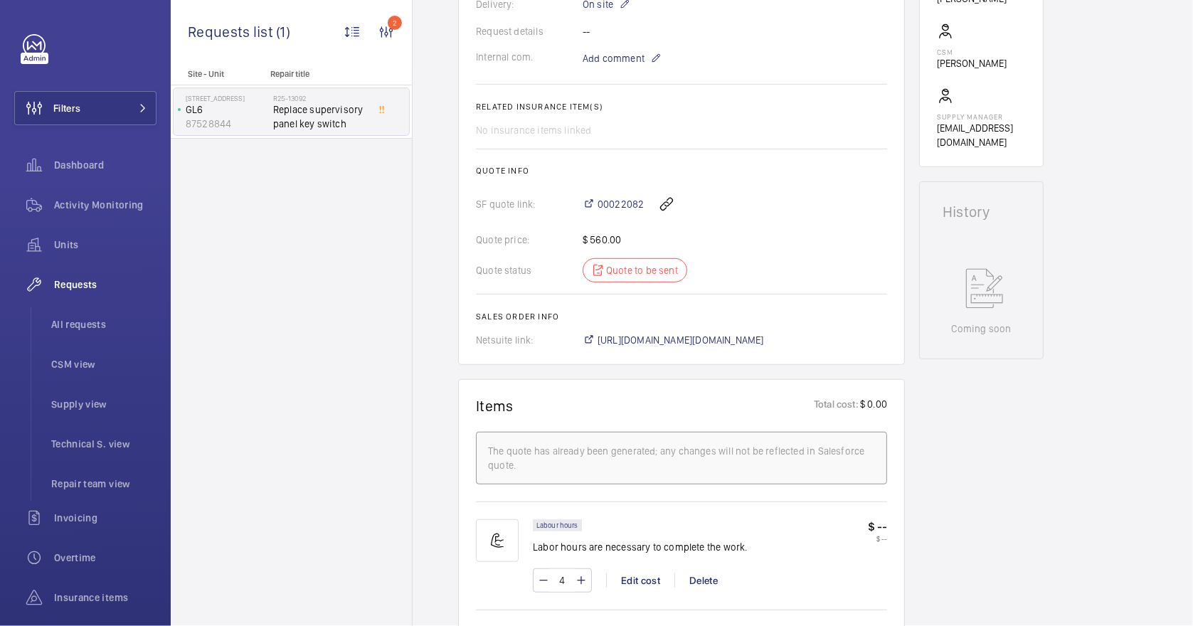
scroll to position [79, 0]
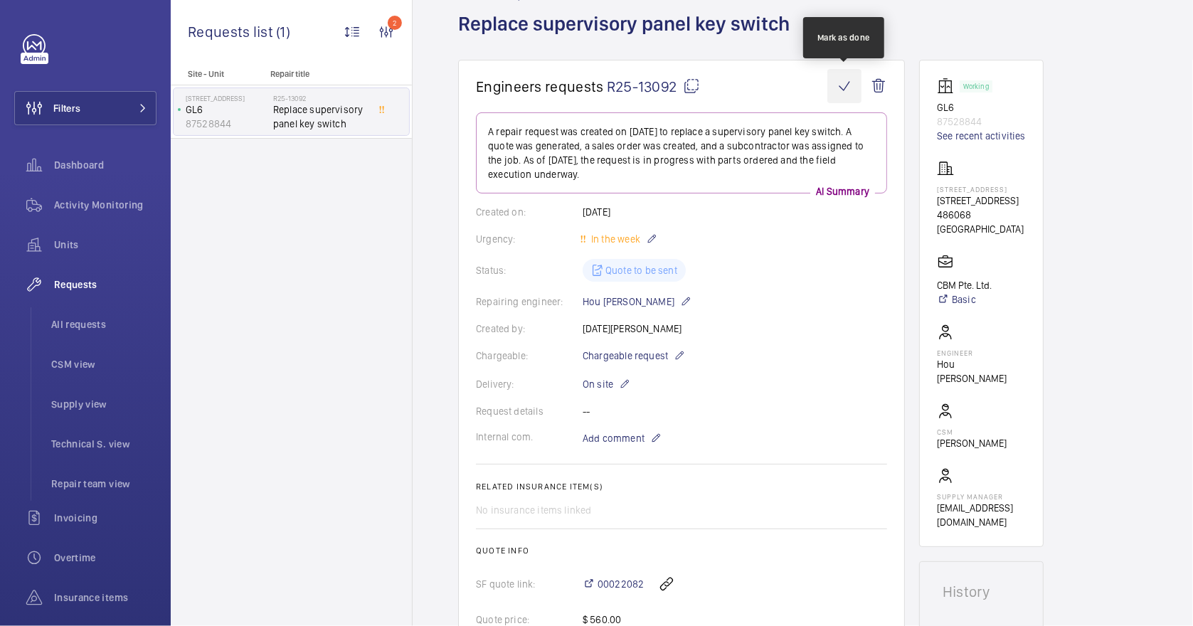
click at [845, 86] on wm-front-icon-button at bounding box center [845, 86] width 34 height 34
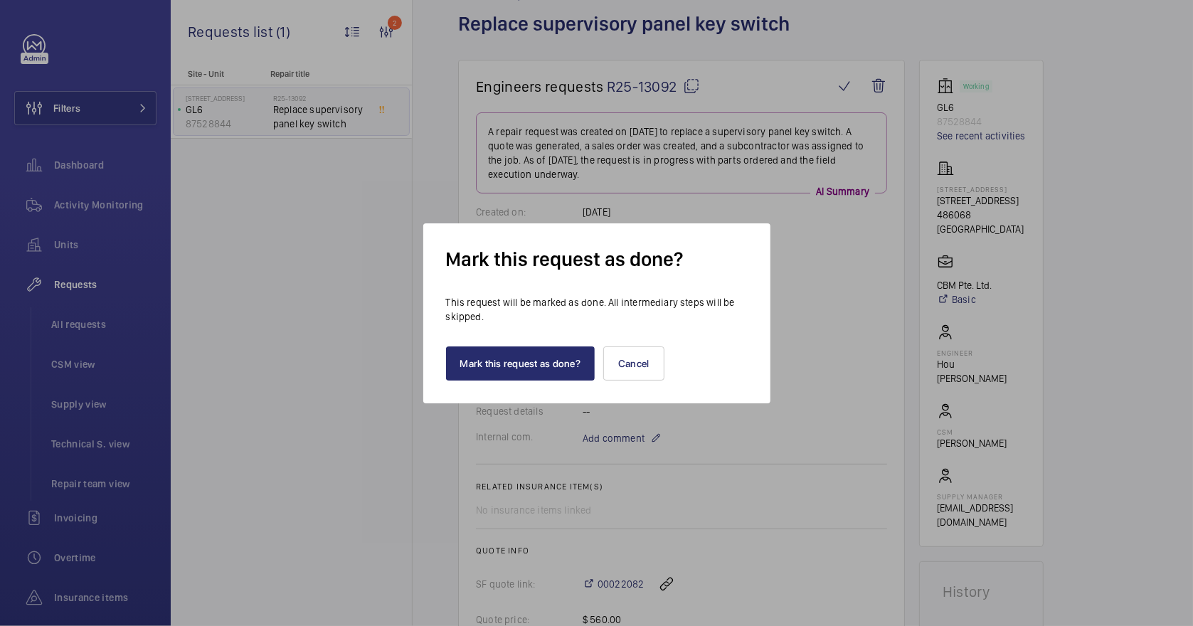
click at [535, 344] on div "Mark this request as done? Cancel" at bounding box center [597, 352] width 302 height 57
click at [540, 360] on button "Mark this request as done?" at bounding box center [520, 364] width 149 height 34
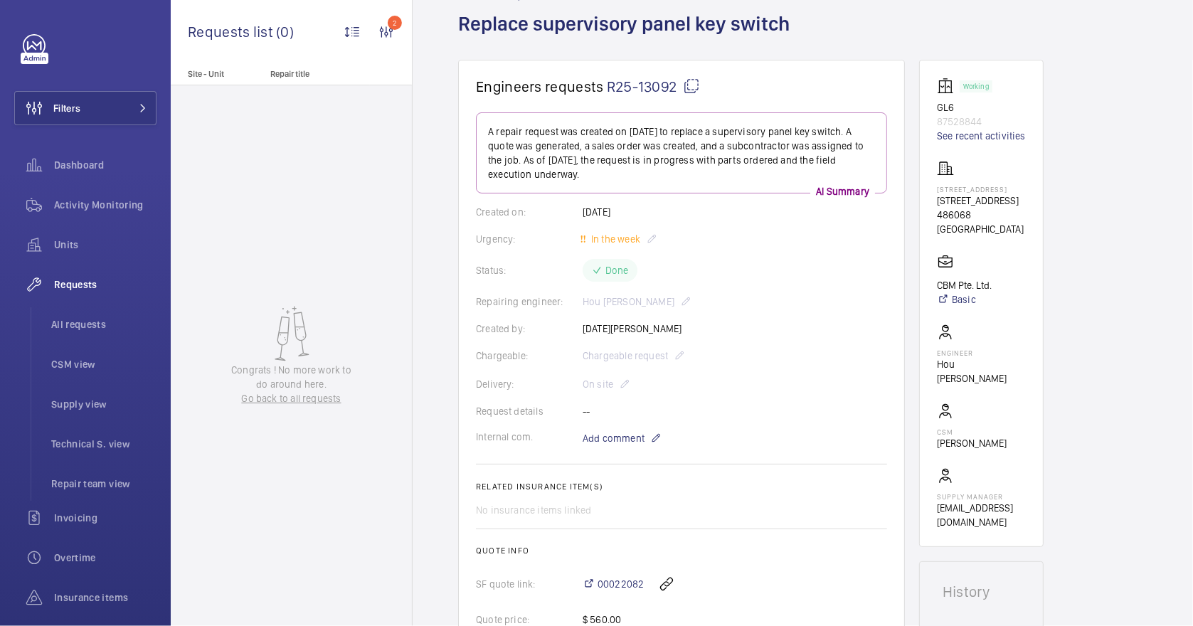
scroll to position [0, 0]
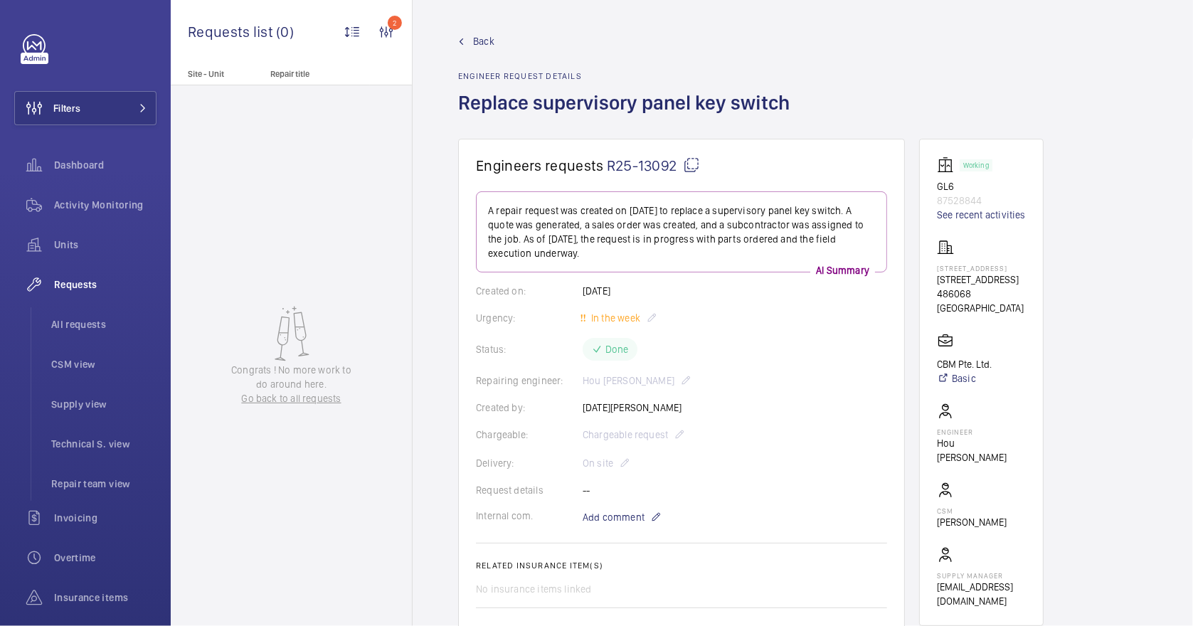
click at [473, 39] on link "Back" at bounding box center [628, 41] width 340 height 14
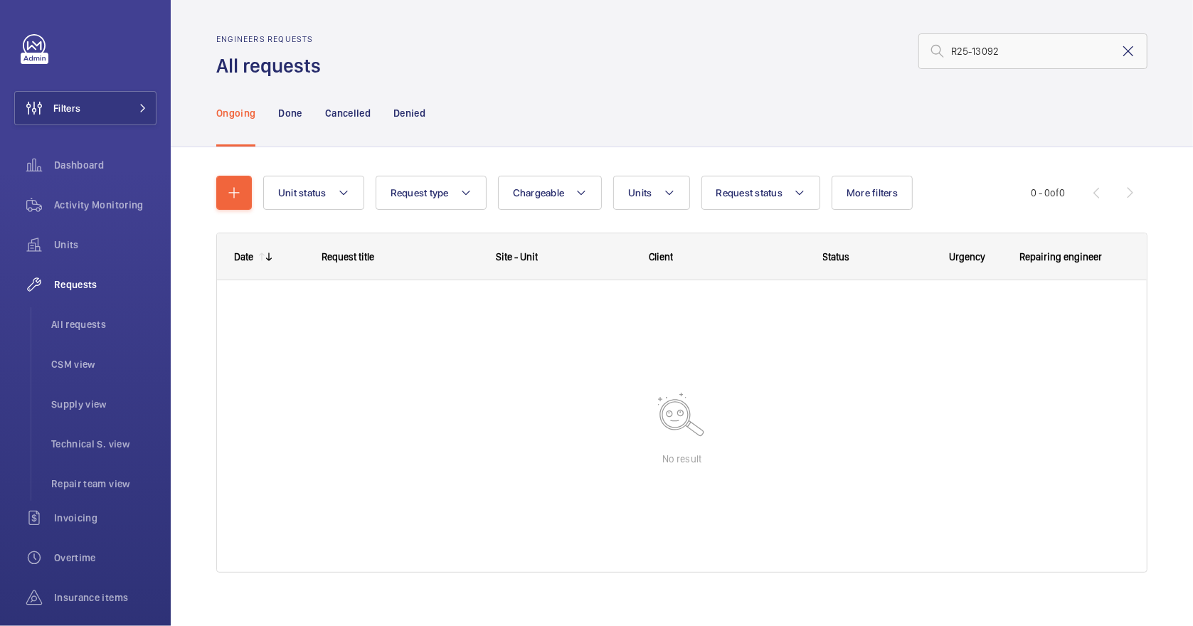
click at [1120, 48] on mat-icon at bounding box center [1128, 51] width 17 height 17
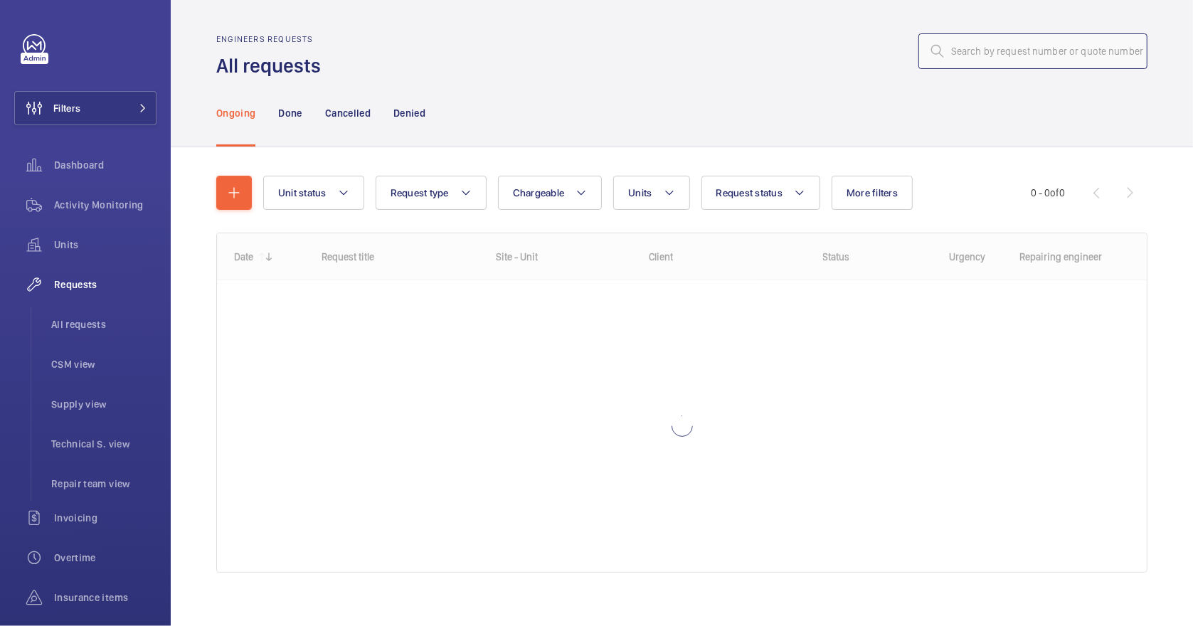
click at [963, 48] on input "text" at bounding box center [1033, 51] width 229 height 36
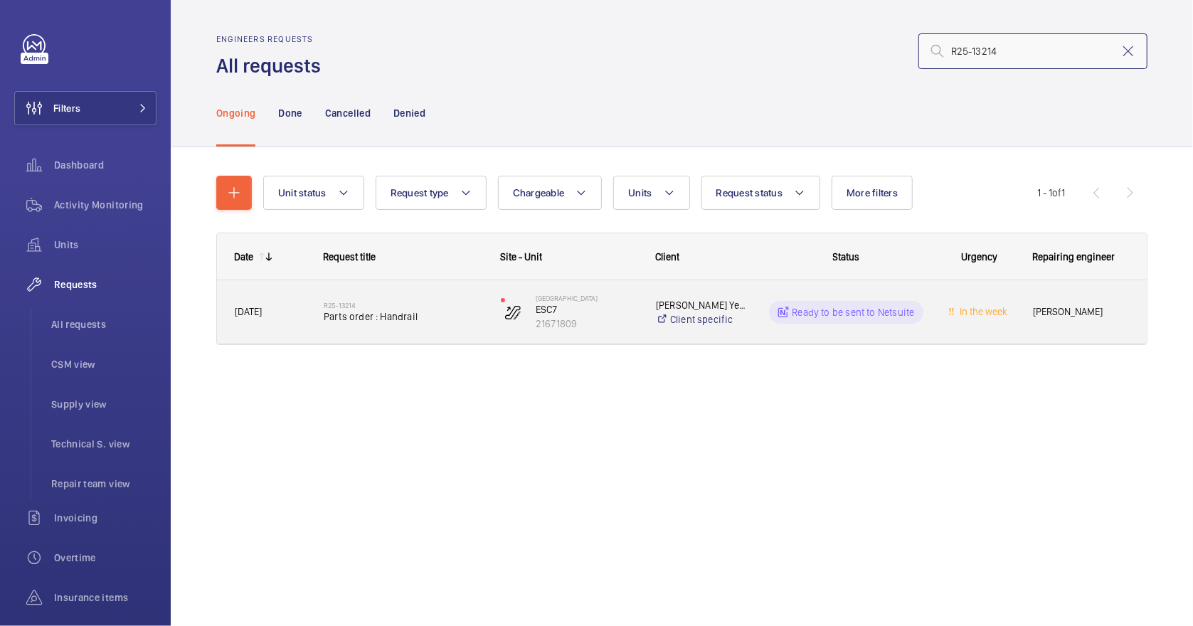
type input "R25-13214"
click at [450, 320] on span "Parts order : Handrail" at bounding box center [403, 317] width 159 height 14
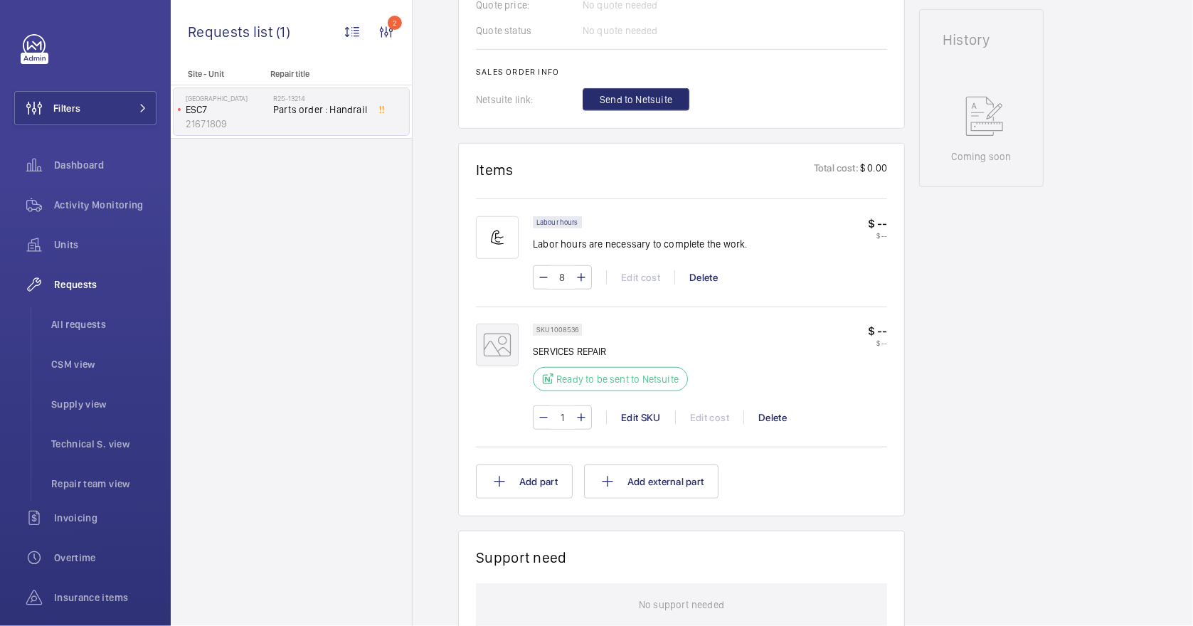
scroll to position [759, 0]
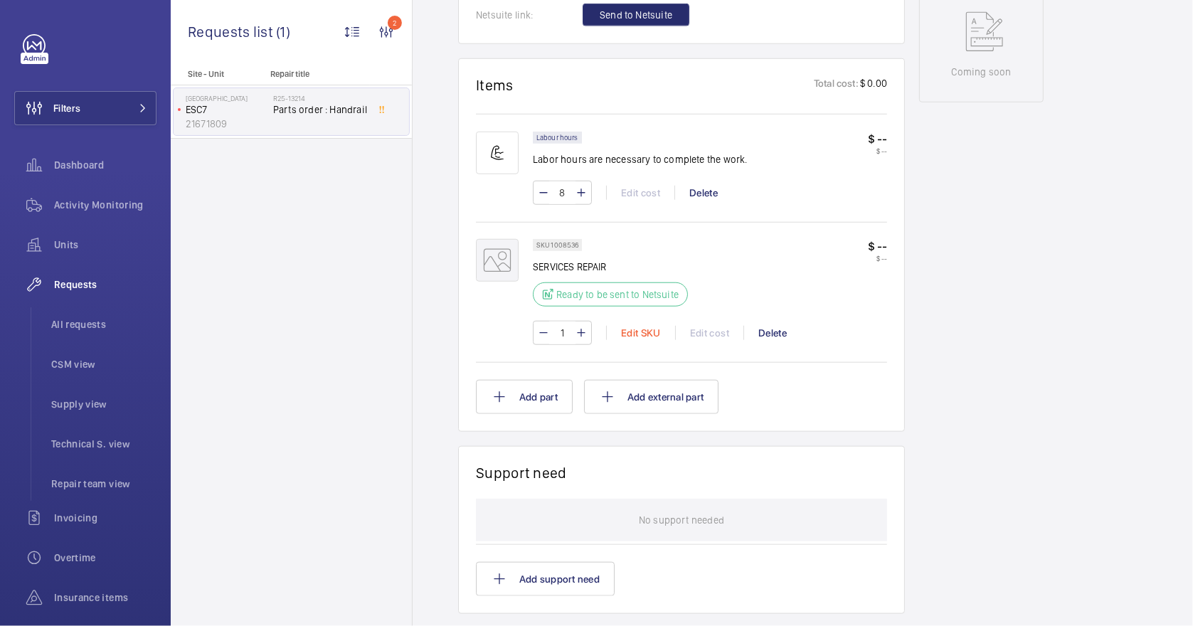
click at [646, 329] on div "Edit SKU" at bounding box center [640, 333] width 69 height 14
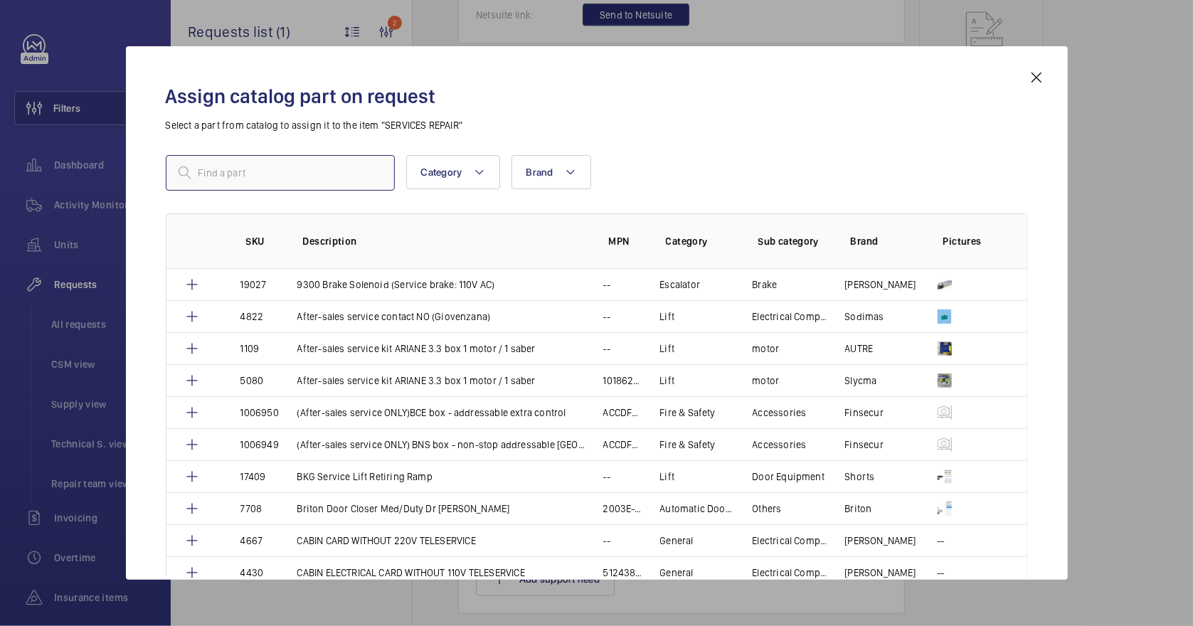
click at [244, 174] on input "text" at bounding box center [280, 173] width 229 height 36
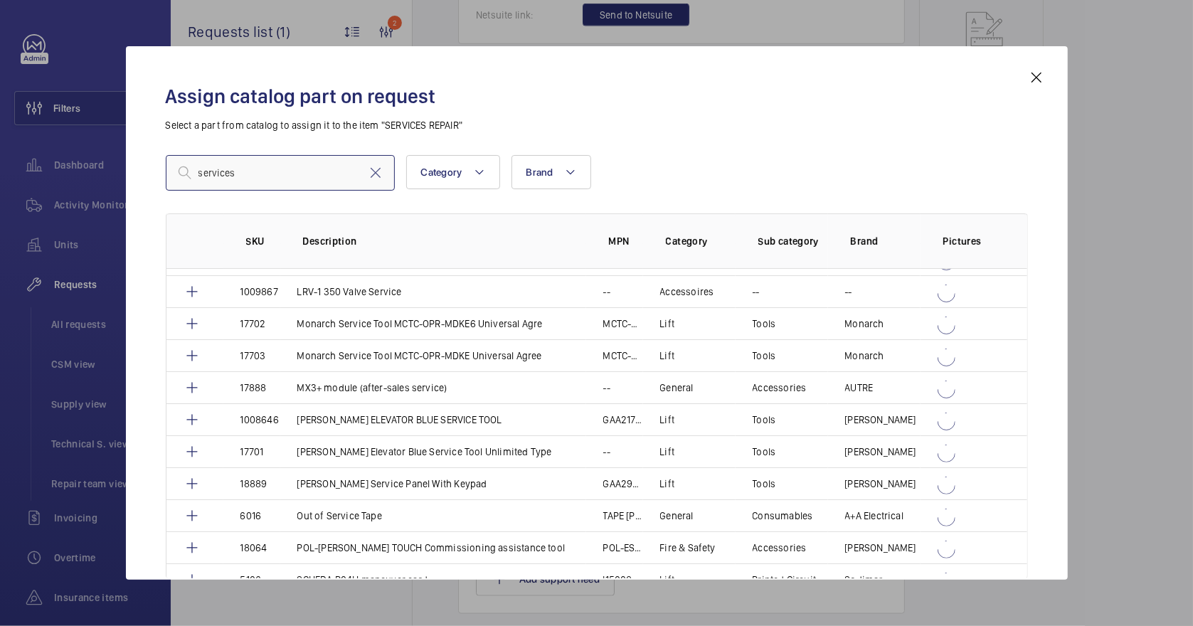
scroll to position [759, 0]
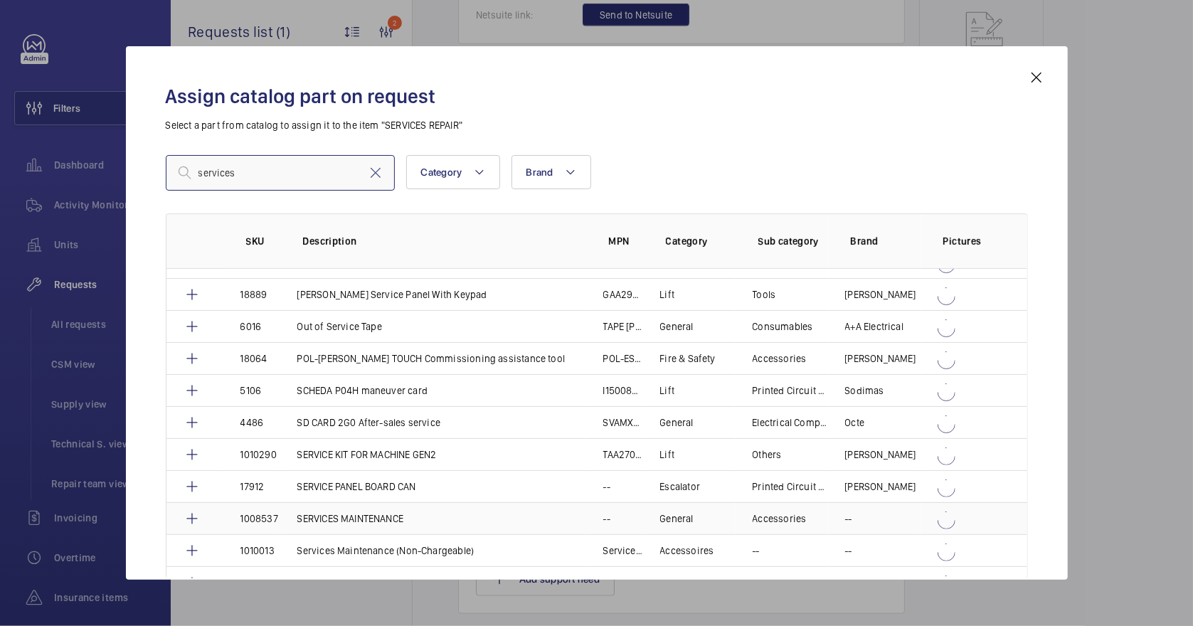
type input "services"
click at [396, 512] on p "SERVICES MAINTENANCE" at bounding box center [350, 519] width 107 height 14
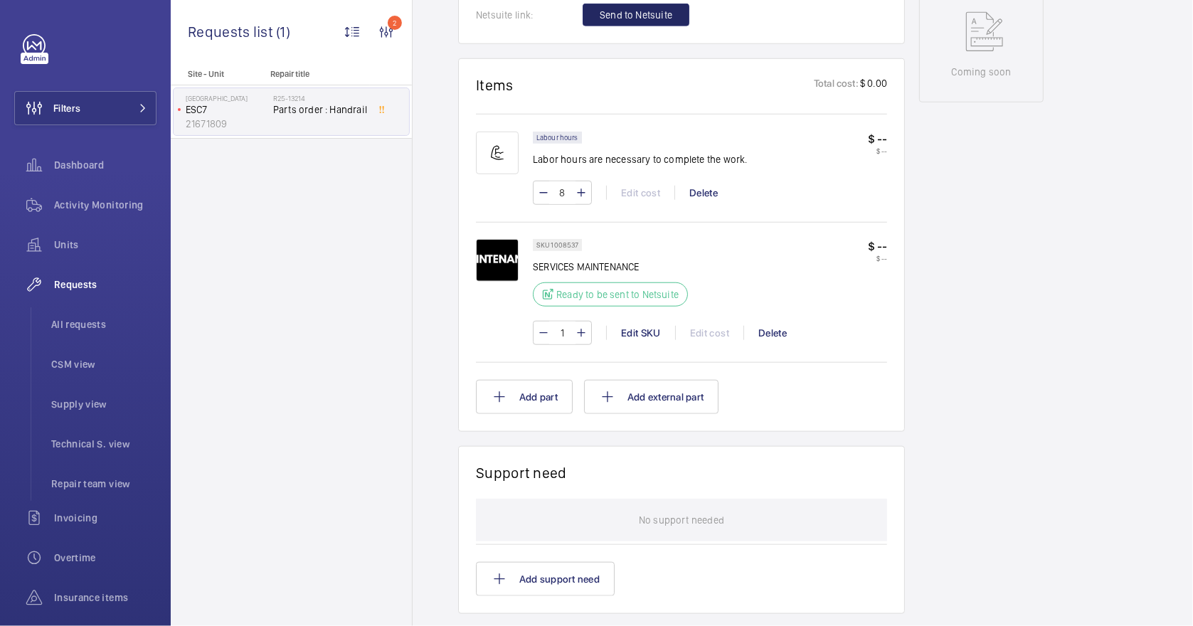
scroll to position [379, 0]
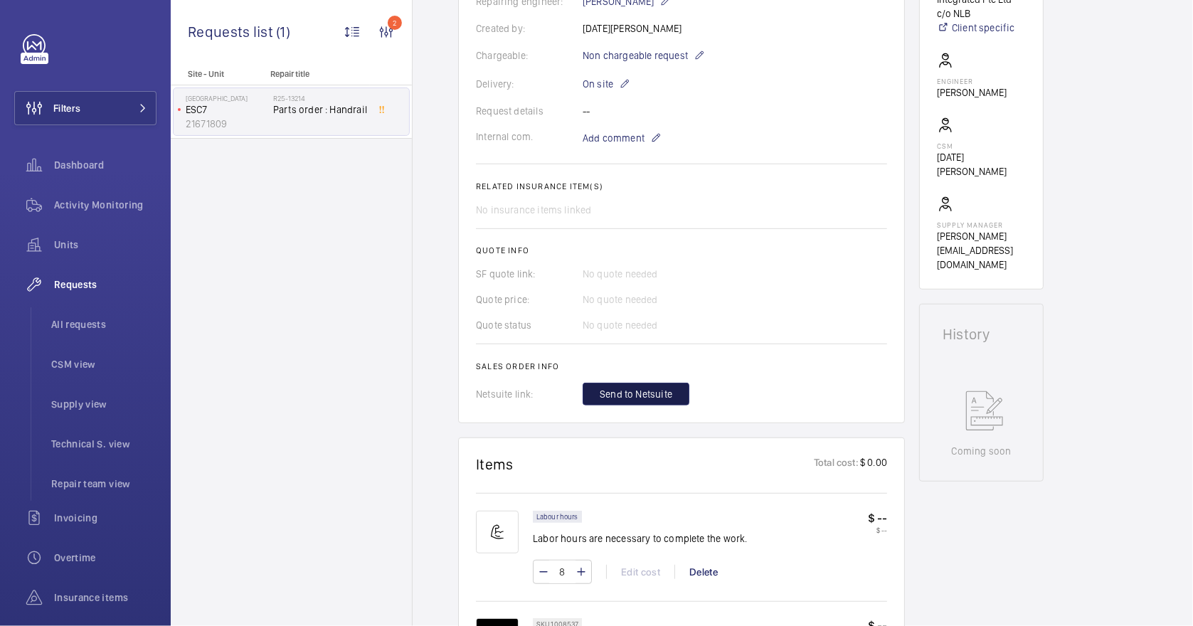
click at [660, 389] on span "Send to Netsuite" at bounding box center [636, 394] width 73 height 14
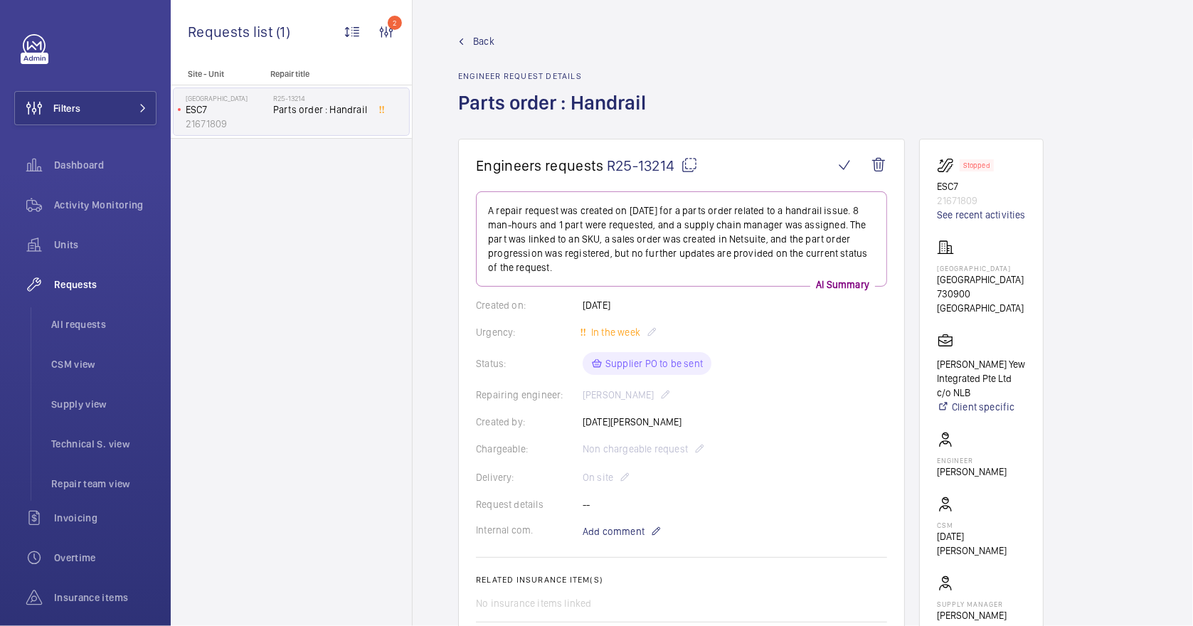
scroll to position [474, 0]
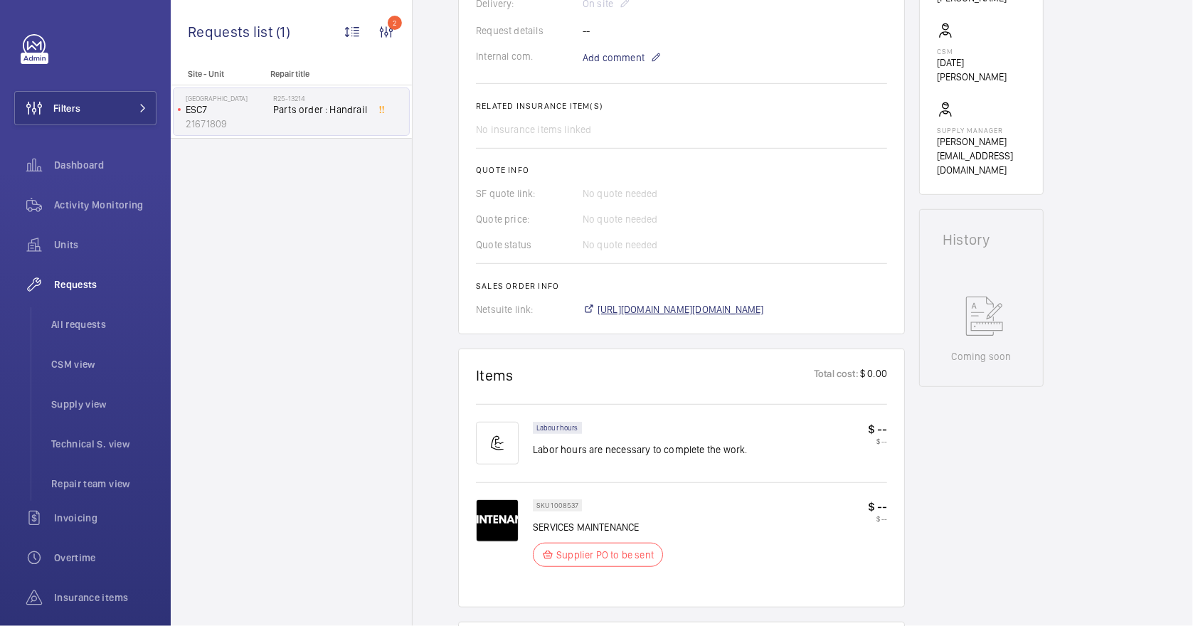
click at [706, 312] on span "[URL][DOMAIN_NAME][DOMAIN_NAME]" at bounding box center [681, 309] width 167 height 14
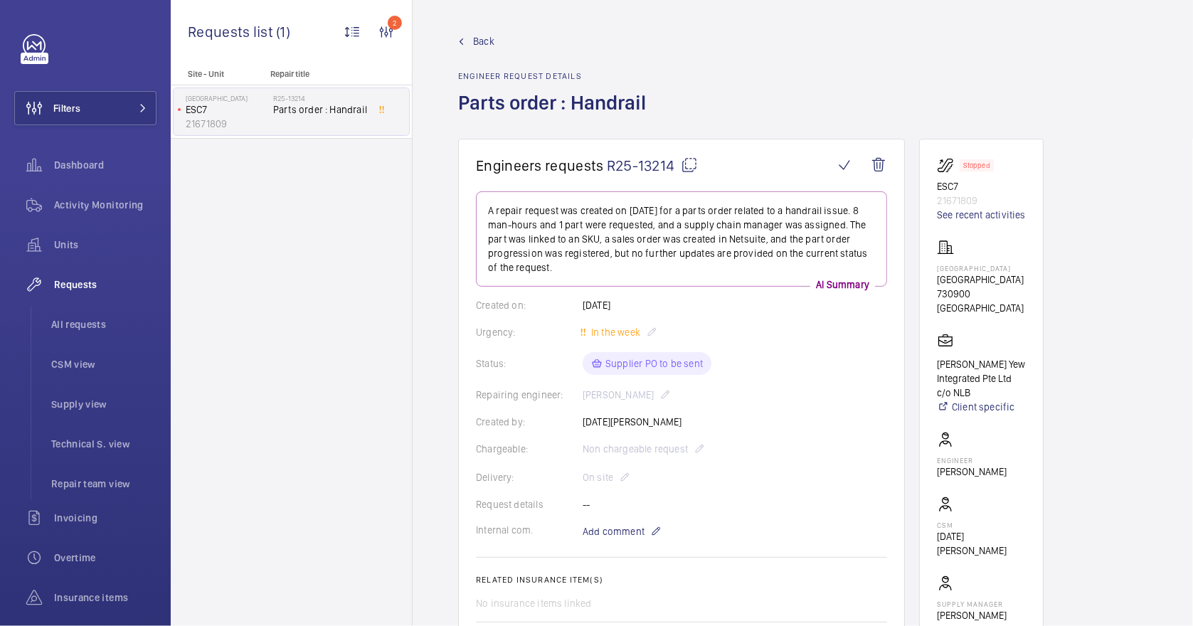
drag, startPoint x: 974, startPoint y: 274, endPoint x: 936, endPoint y: 268, distance: 38.3
click at [936, 268] on wm-front-card "Stopped ESC7 21671809 See recent activities [GEOGRAPHIC_DATA] [GEOGRAPHIC_DATA]…" at bounding box center [981, 404] width 125 height 530
drag, startPoint x: 936, startPoint y: 268, endPoint x: 948, endPoint y: 275, distance: 14.0
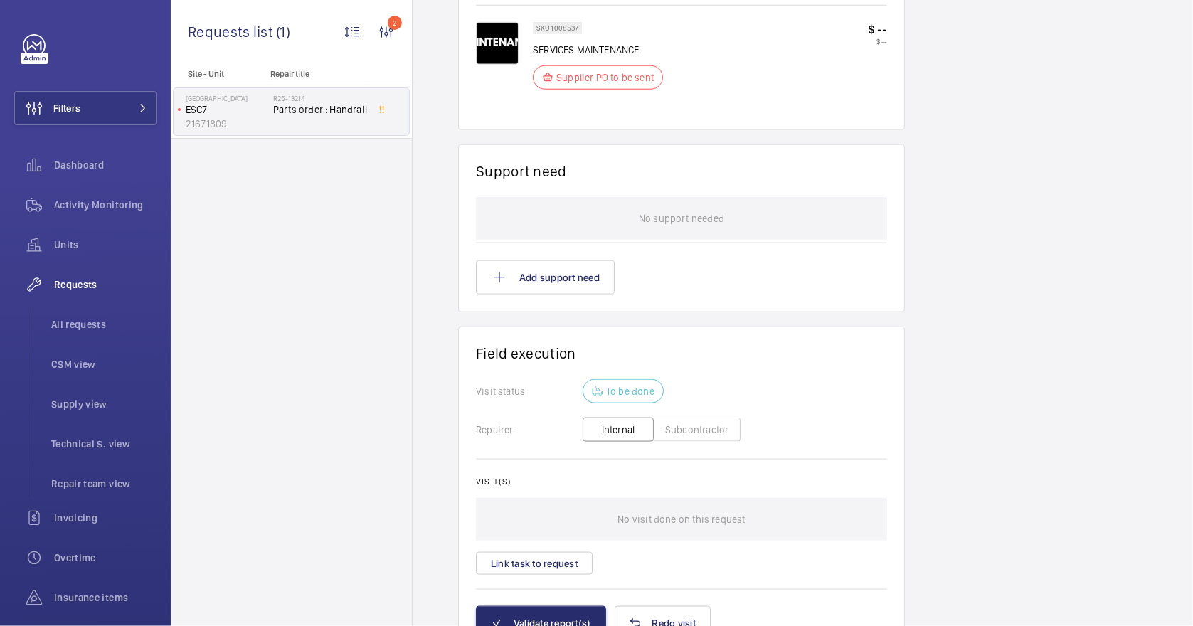
scroll to position [1028, 0]
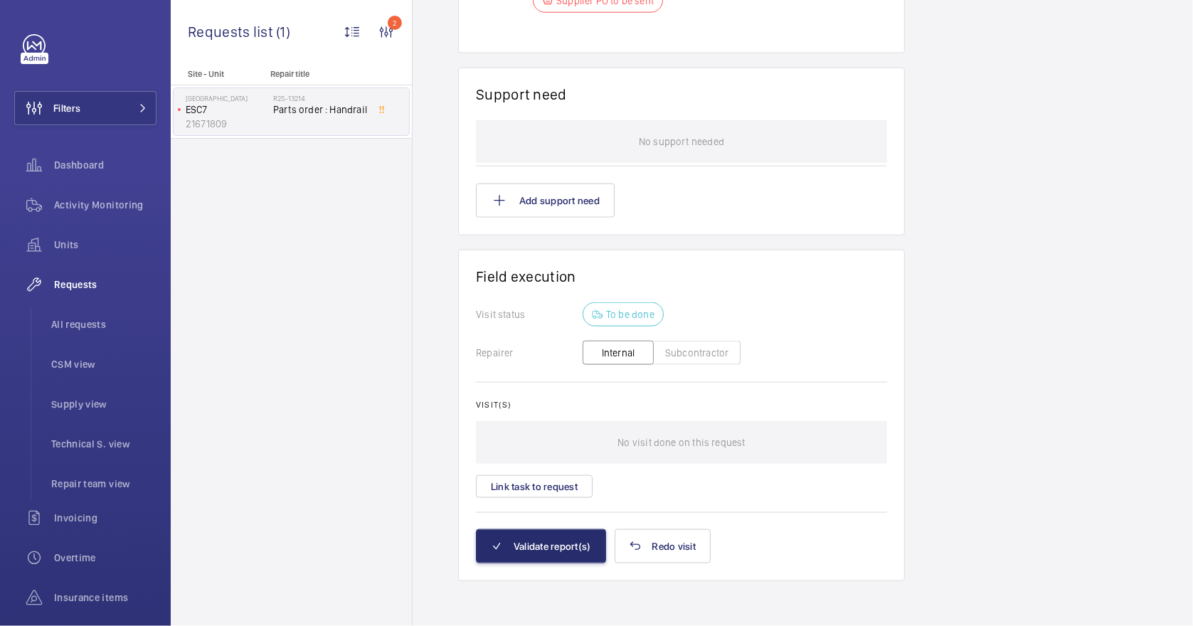
click at [695, 352] on button "Subcontractor" at bounding box center [697, 353] width 88 height 24
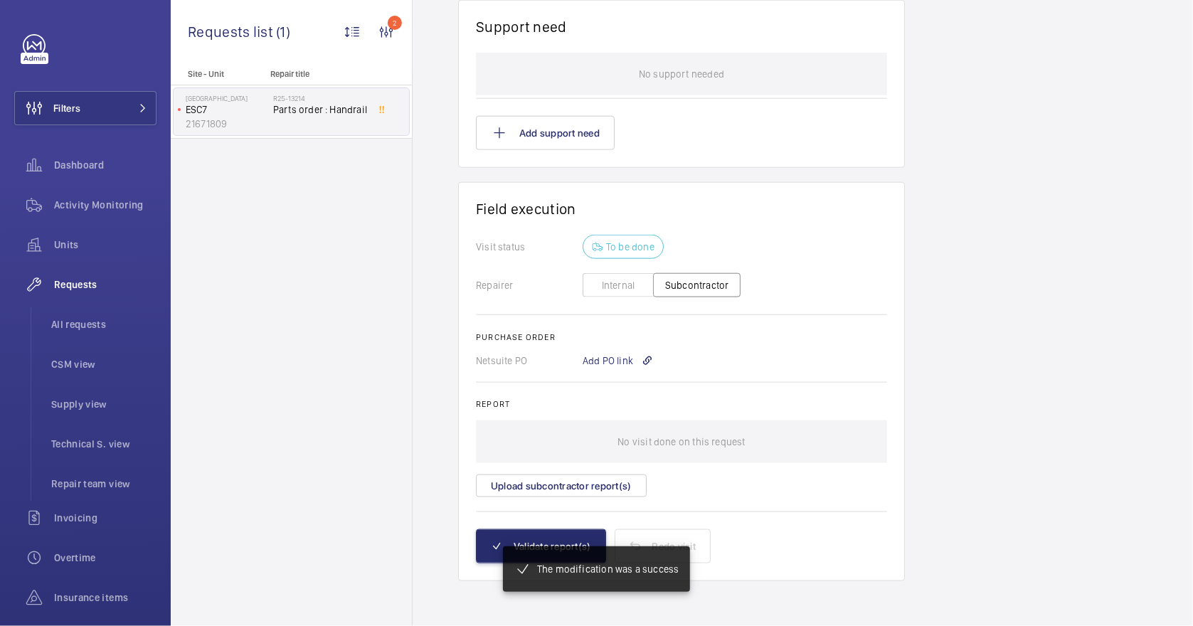
scroll to position [1067, 0]
click at [618, 357] on div "Add PO link" at bounding box center [618, 361] width 70 height 14
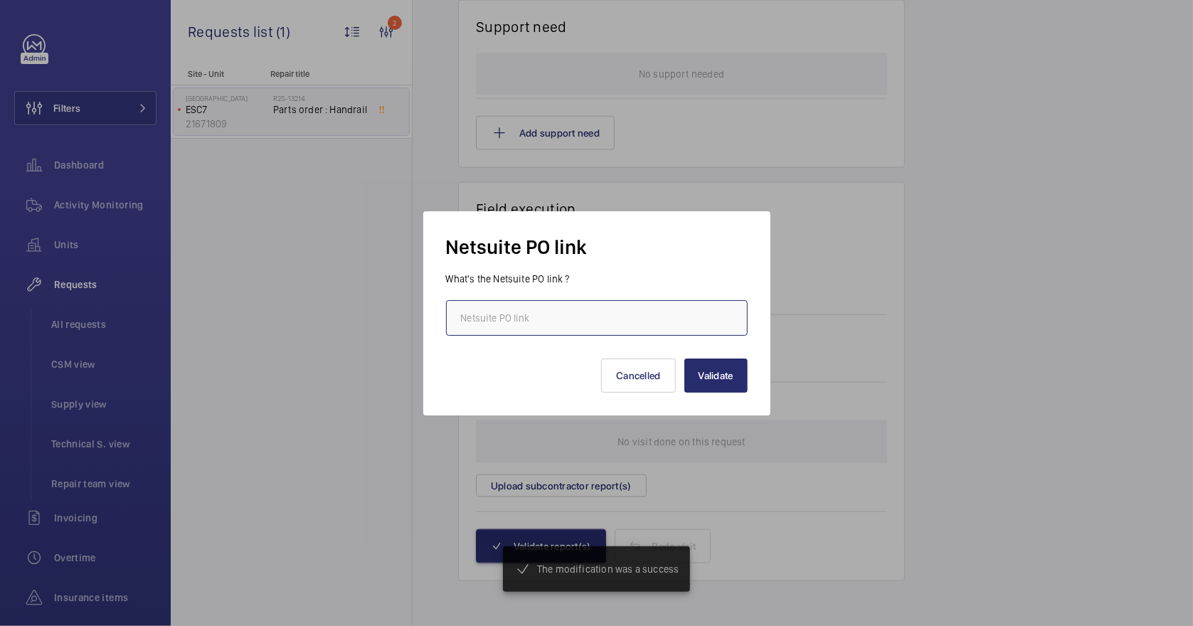
click at [512, 322] on input "text" at bounding box center [597, 318] width 302 height 36
paste input "[URL][DOMAIN_NAME][DOMAIN_NAME]"
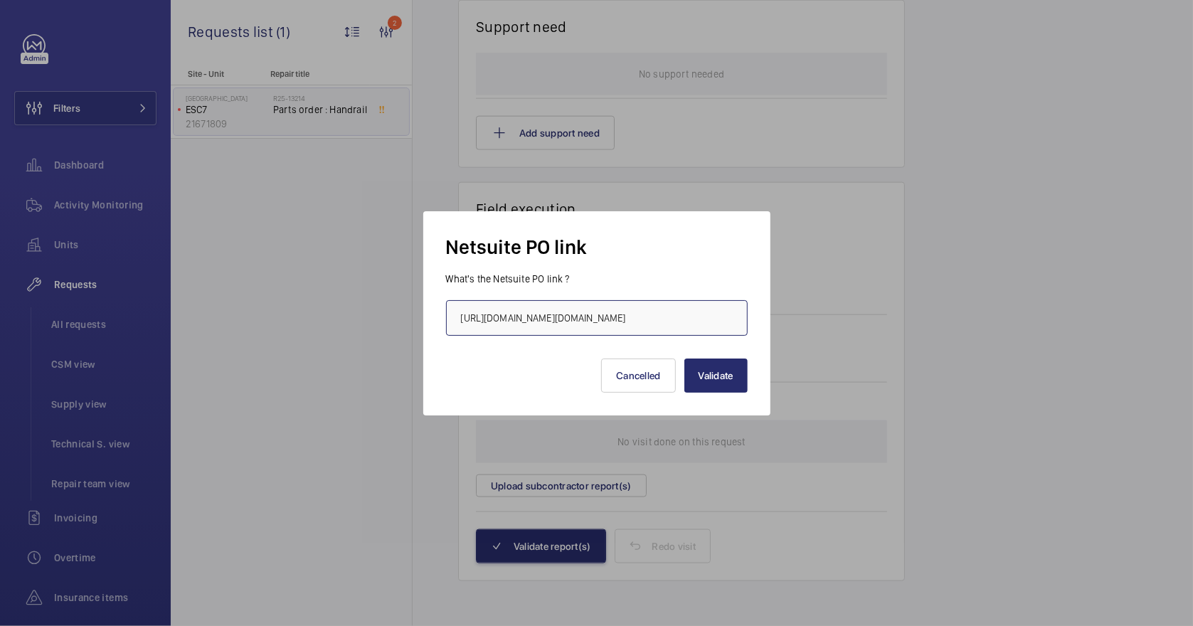
scroll to position [0, 376]
type input "[URL][DOMAIN_NAME][DOMAIN_NAME]"
click at [722, 370] on button "Validate" at bounding box center [716, 376] width 63 height 34
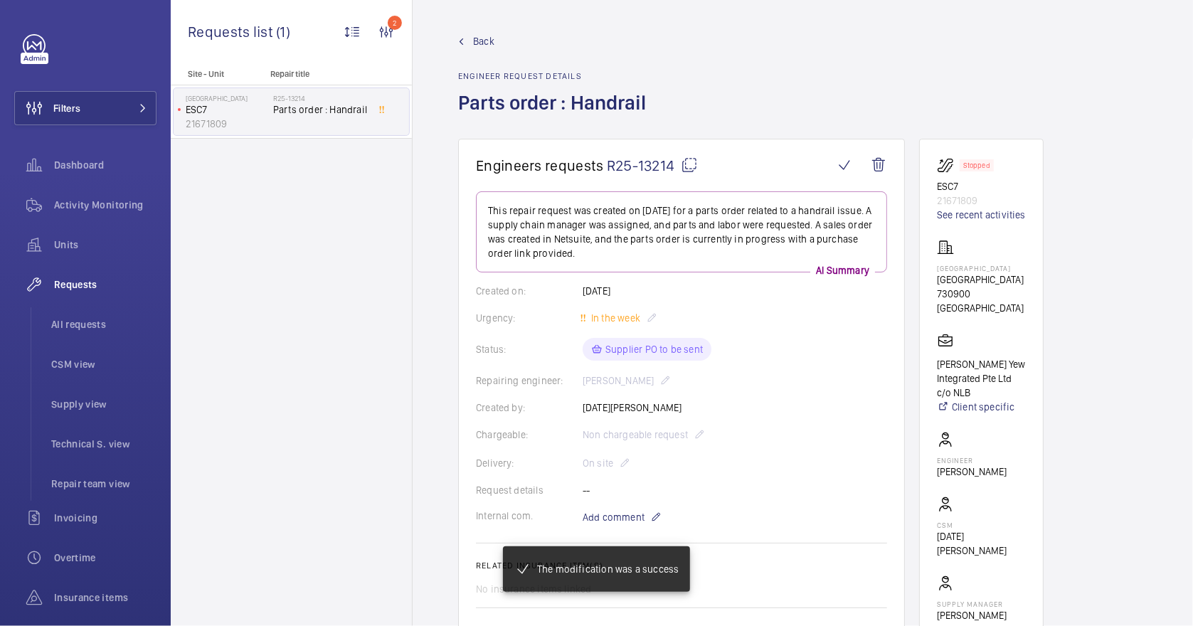
scroll to position [474, 0]
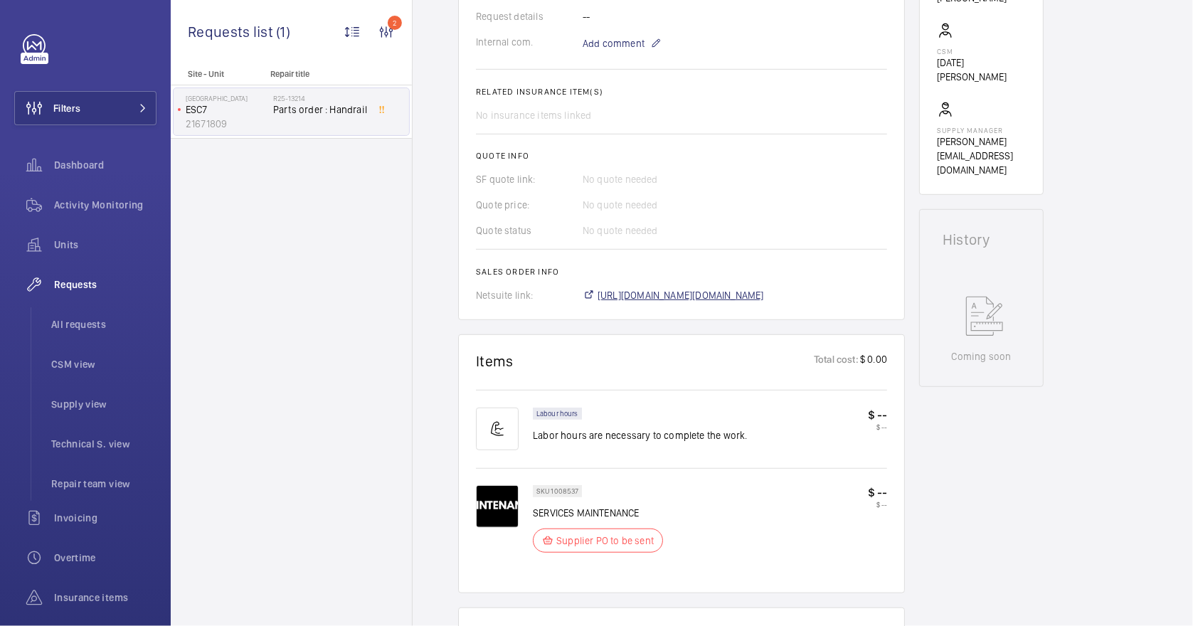
click at [764, 293] on span "[URL][DOMAIN_NAME][DOMAIN_NAME]" at bounding box center [681, 295] width 167 height 14
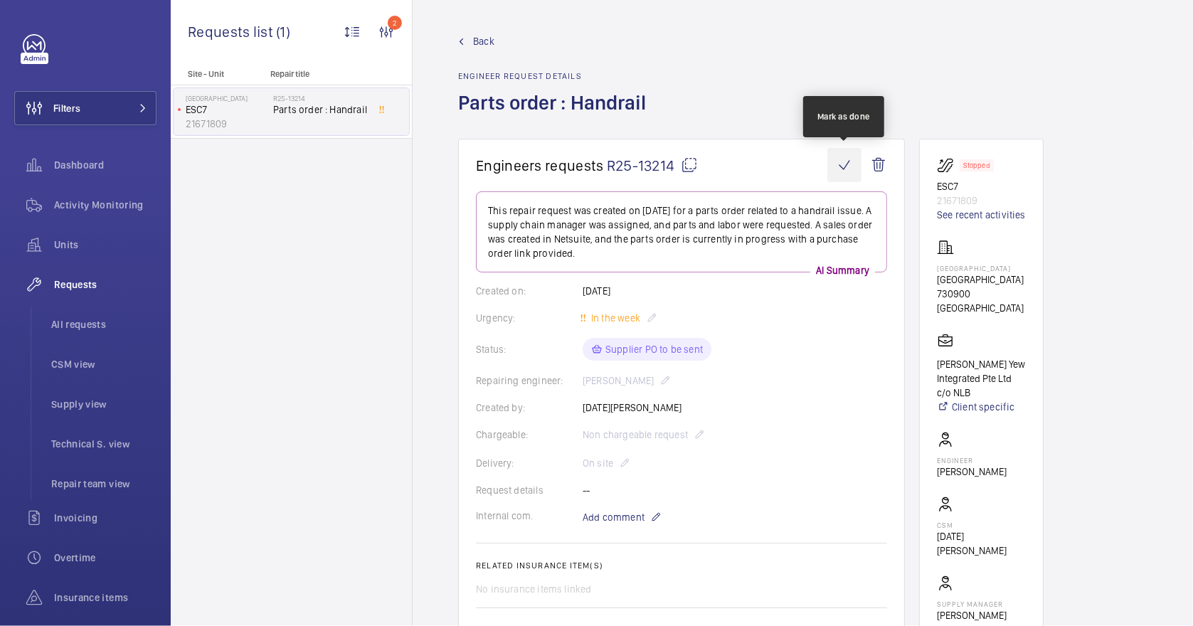
click at [840, 172] on wm-front-icon-button at bounding box center [845, 165] width 34 height 34
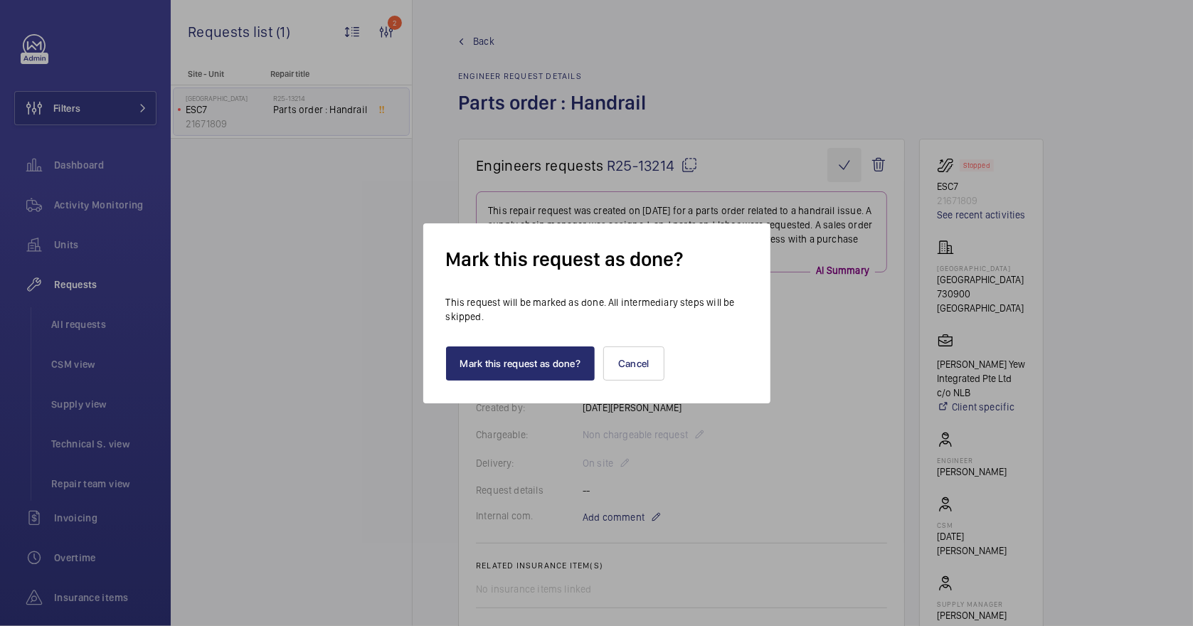
click at [844, 162] on div at bounding box center [596, 313] width 1193 height 626
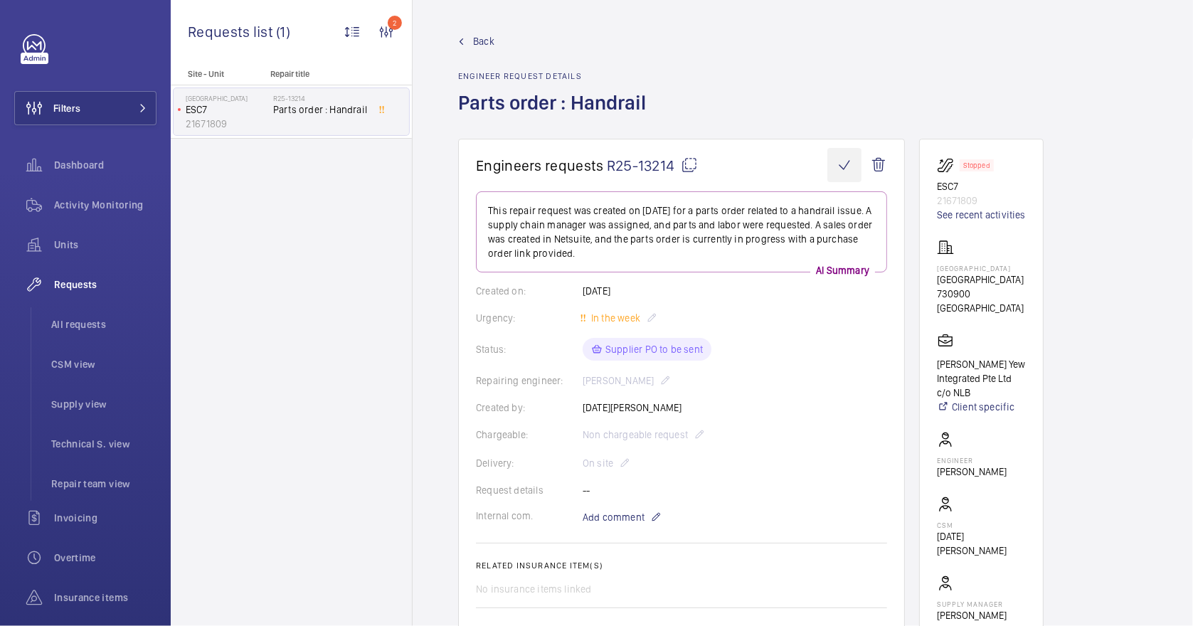
click at [841, 163] on wm-front-icon-button at bounding box center [845, 165] width 34 height 34
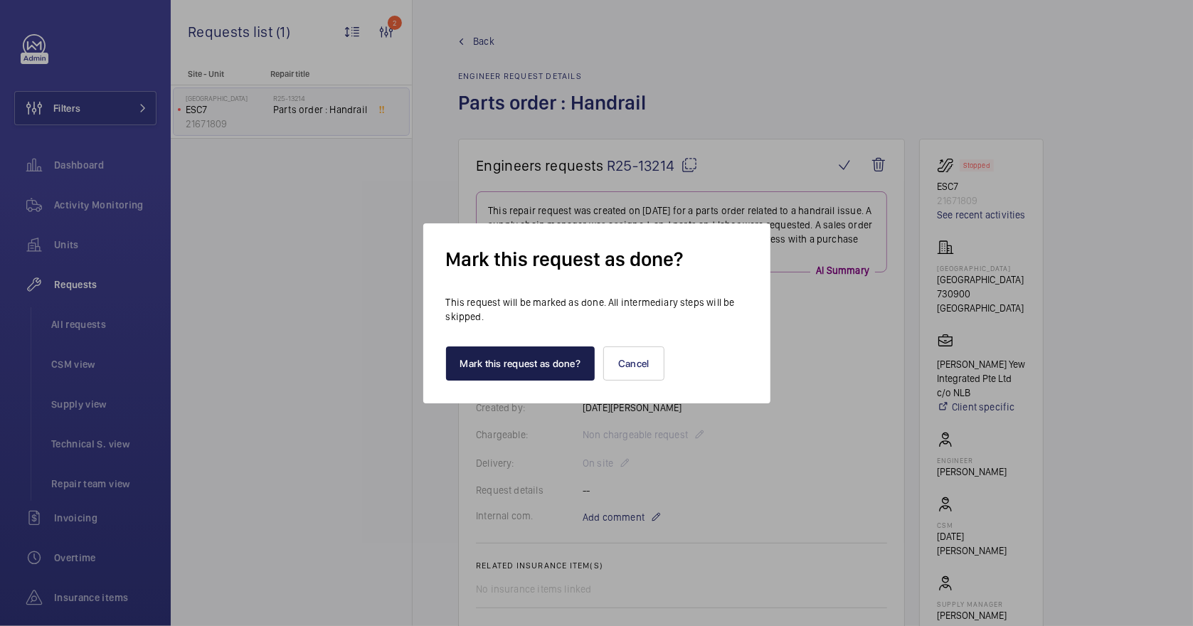
click at [548, 362] on button "Mark this request as done?" at bounding box center [520, 364] width 149 height 34
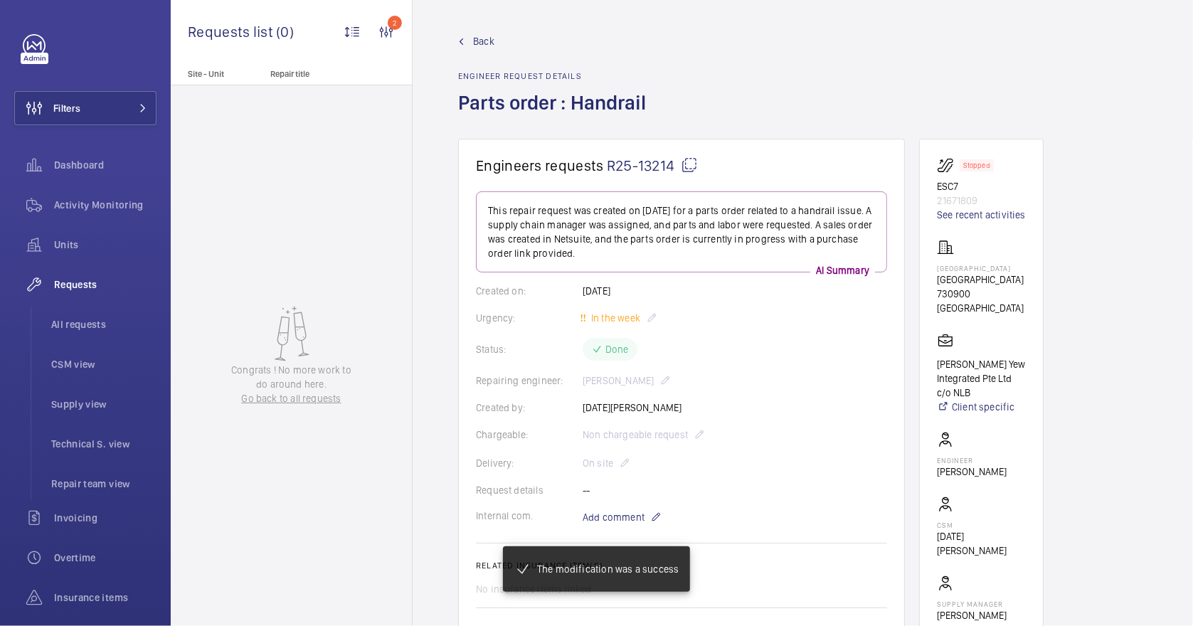
click at [481, 42] on span "Back" at bounding box center [483, 41] width 21 height 14
